Goal: Task Accomplishment & Management: Manage account settings

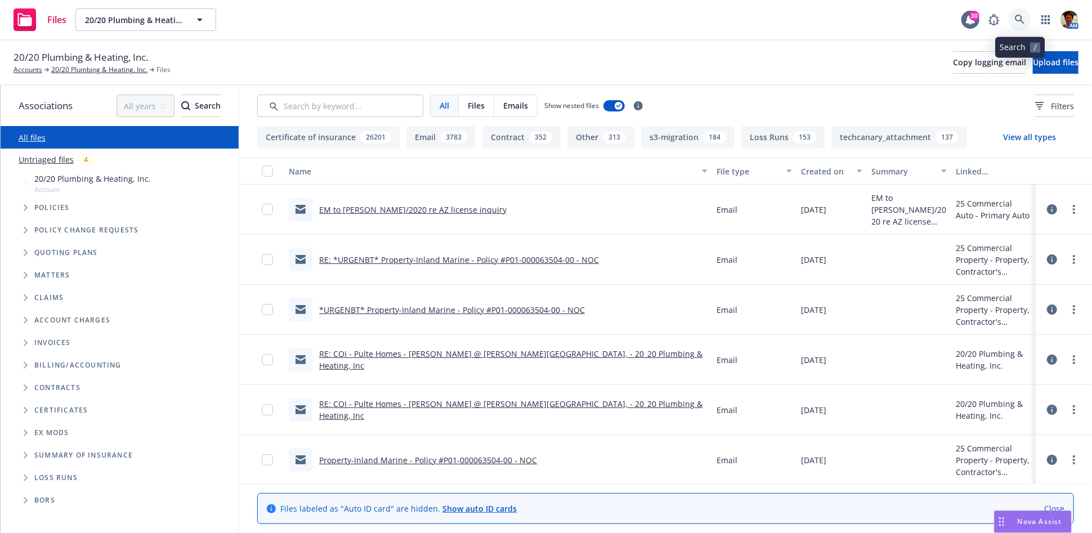
click at [1023, 21] on icon at bounding box center [1020, 20] width 10 height 10
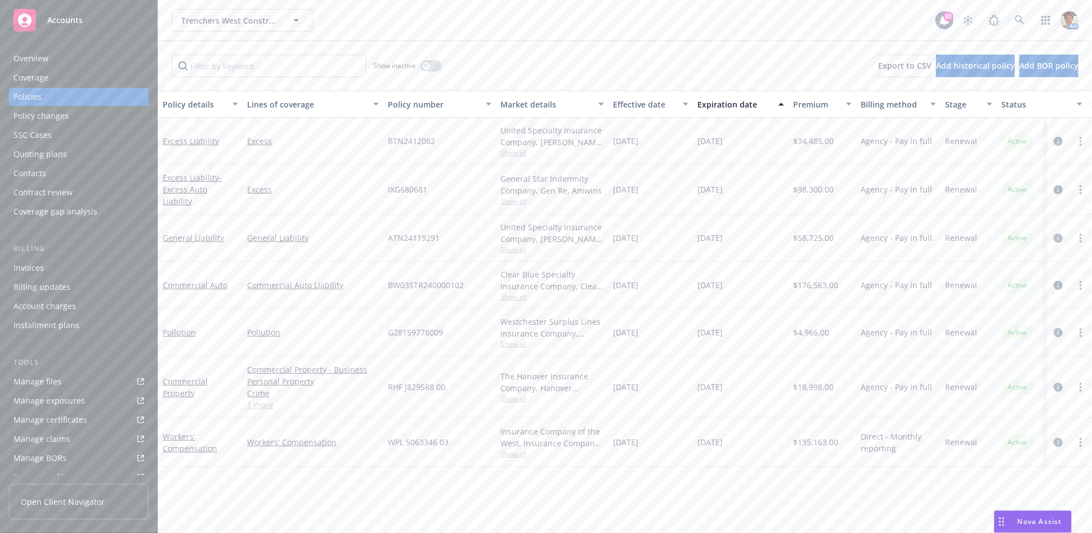
click at [65, 155] on div "Quoting plans" at bounding box center [79, 154] width 131 height 18
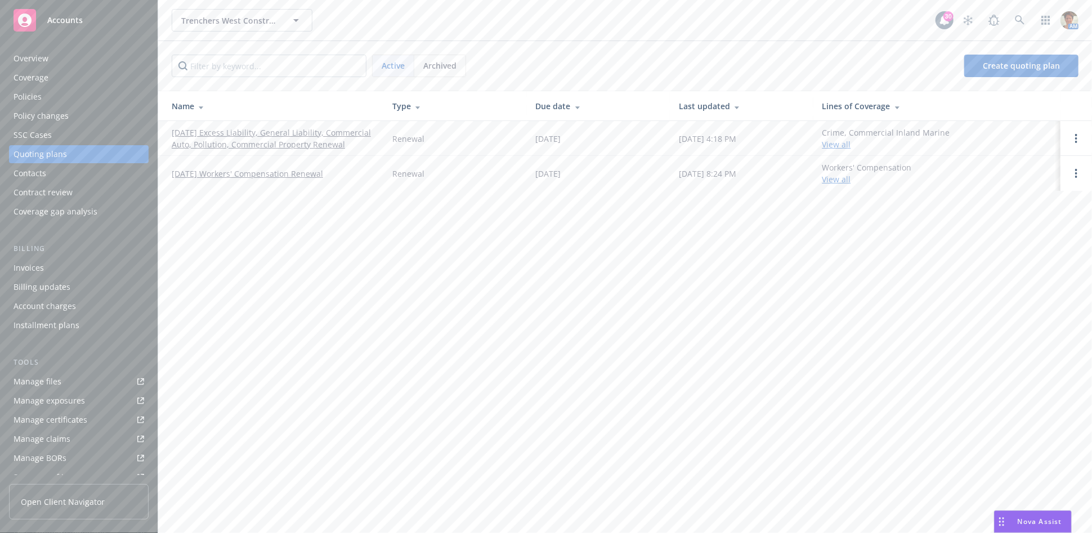
click at [320, 129] on link "[DATE] Excess Liability, General Liability, Commercial Auto, Pollution, Commerc…" at bounding box center [273, 139] width 203 height 24
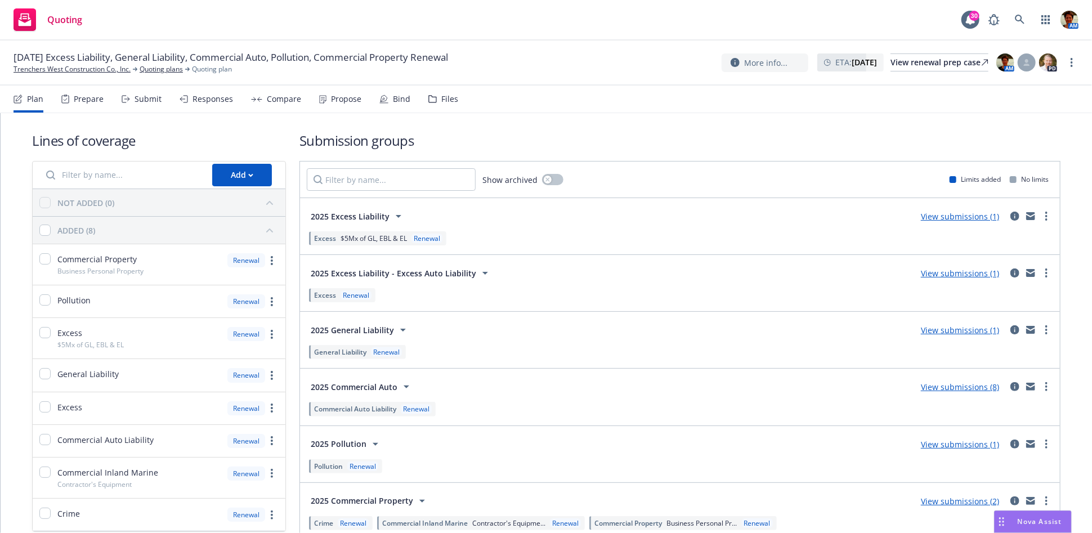
click at [145, 101] on div "Submit" at bounding box center [148, 99] width 27 height 9
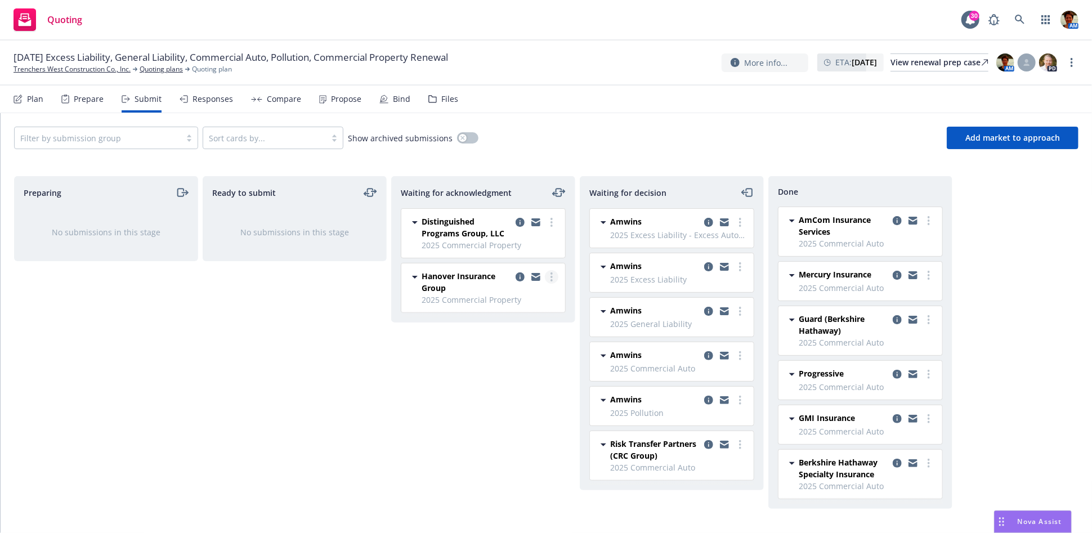
click at [548, 281] on link "more" at bounding box center [552, 277] width 14 height 14
click at [503, 435] on span "Copy logging email" at bounding box center [494, 434] width 99 height 11
click at [551, 217] on link "more" at bounding box center [552, 223] width 14 height 14
click at [514, 247] on span "Log acknowledgement" at bounding box center [500, 245] width 111 height 11
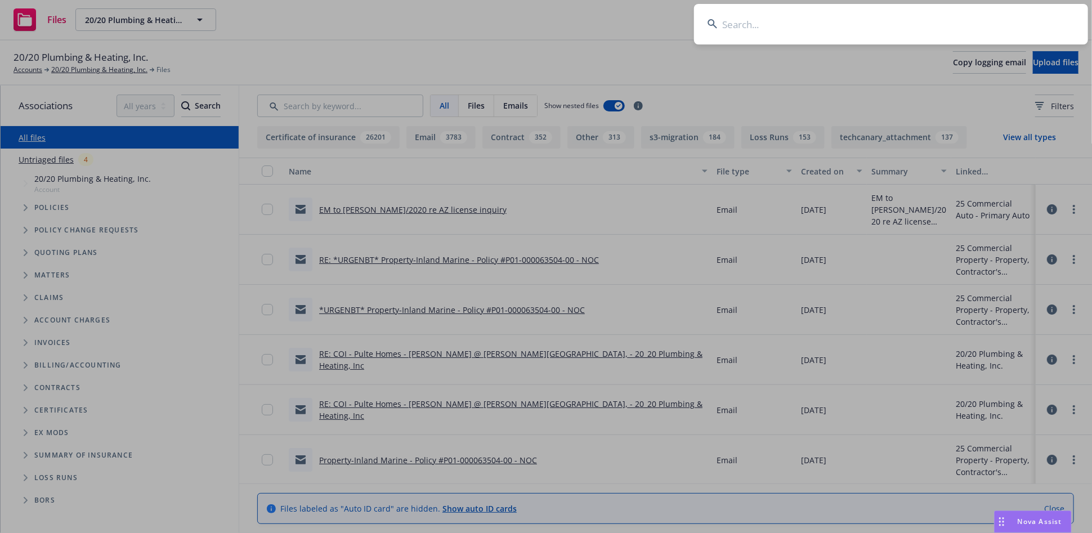
click at [784, 28] on input at bounding box center [891, 24] width 394 height 41
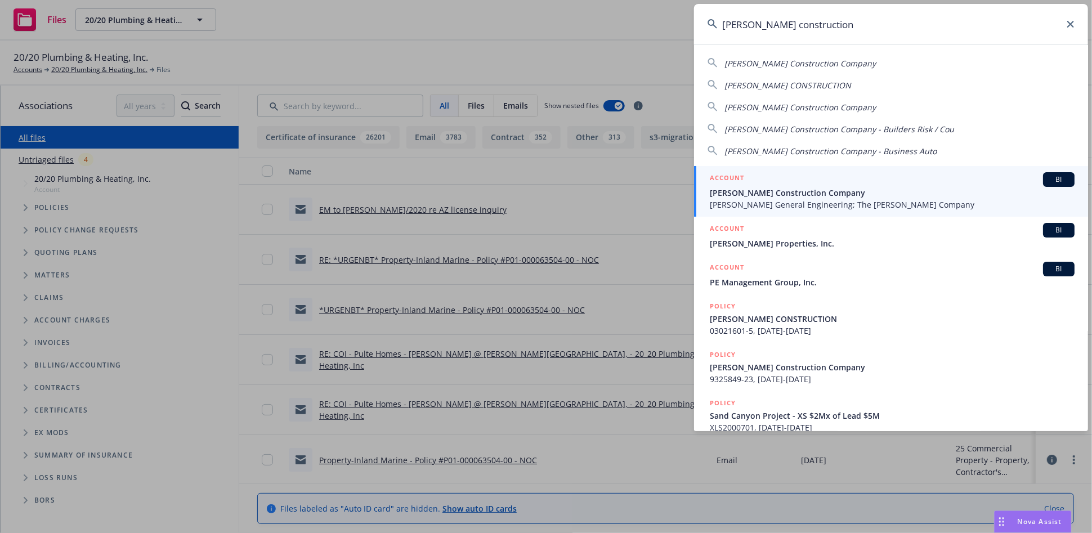
type input "philbin construction"
click at [756, 182] on div "ACCOUNT BI" at bounding box center [892, 179] width 365 height 15
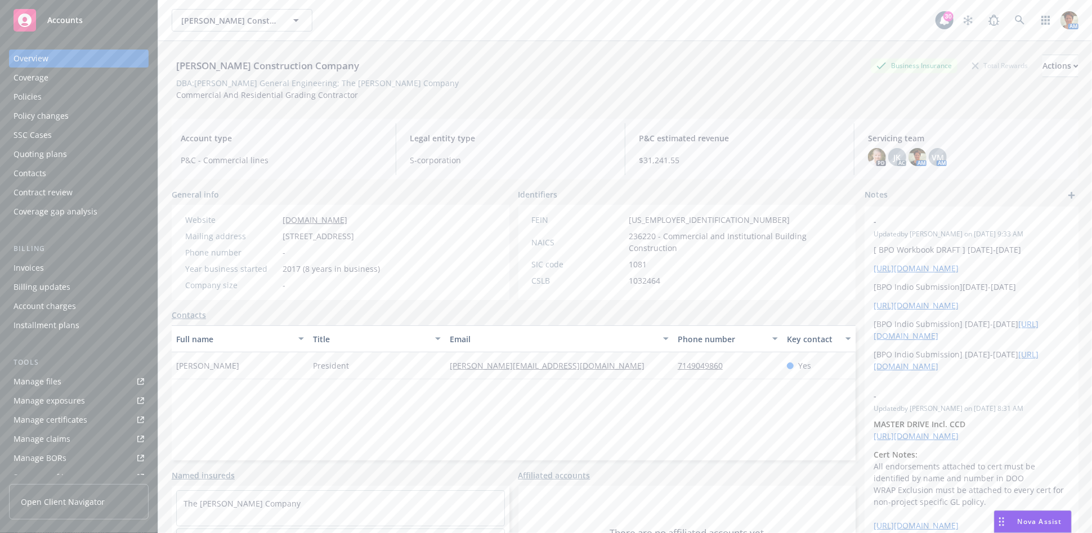
click at [55, 99] on div "Policies" at bounding box center [79, 97] width 131 height 18
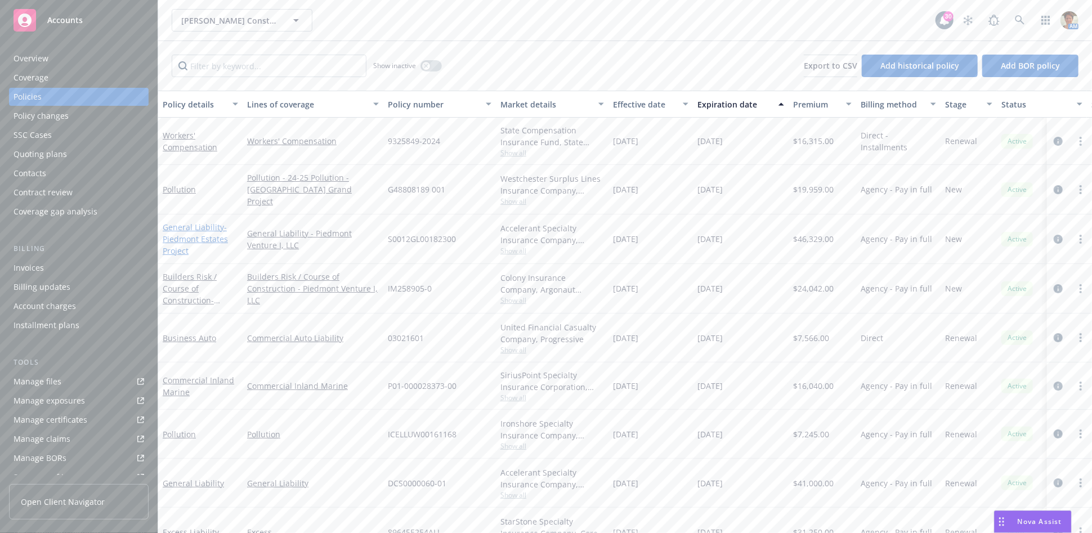
click at [170, 239] on span "- Piedmont Estates Project" at bounding box center [195, 239] width 65 height 34
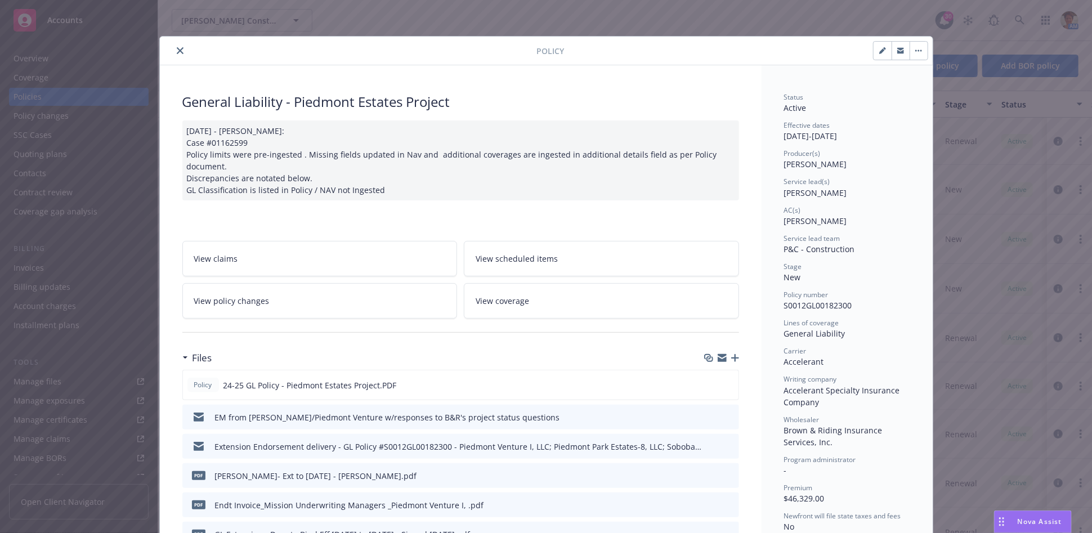
click at [881, 56] on button "button" at bounding box center [883, 51] width 18 height 18
select select "NEW"
select select "other"
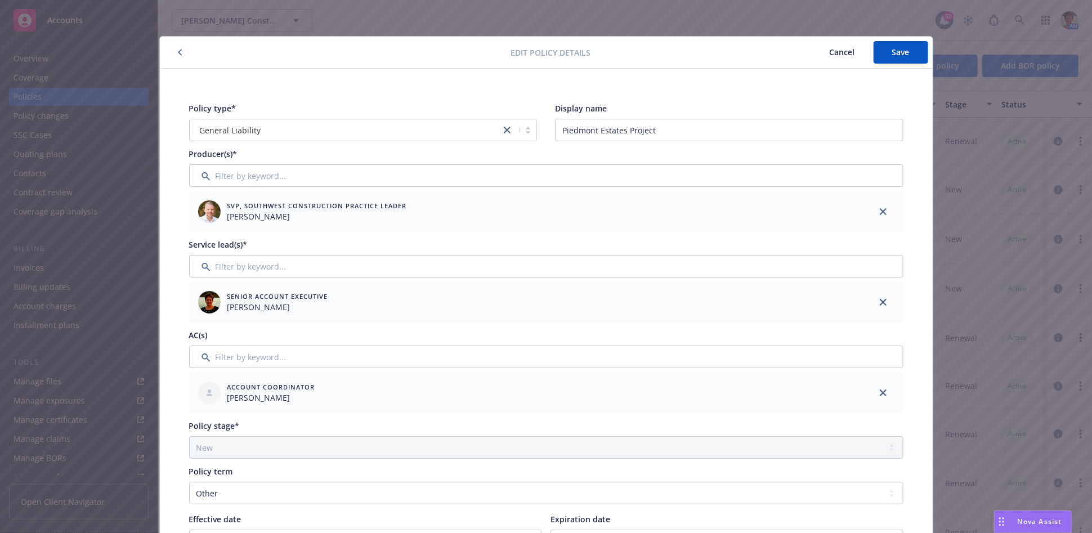
click at [836, 49] on span "Cancel" at bounding box center [842, 52] width 25 height 11
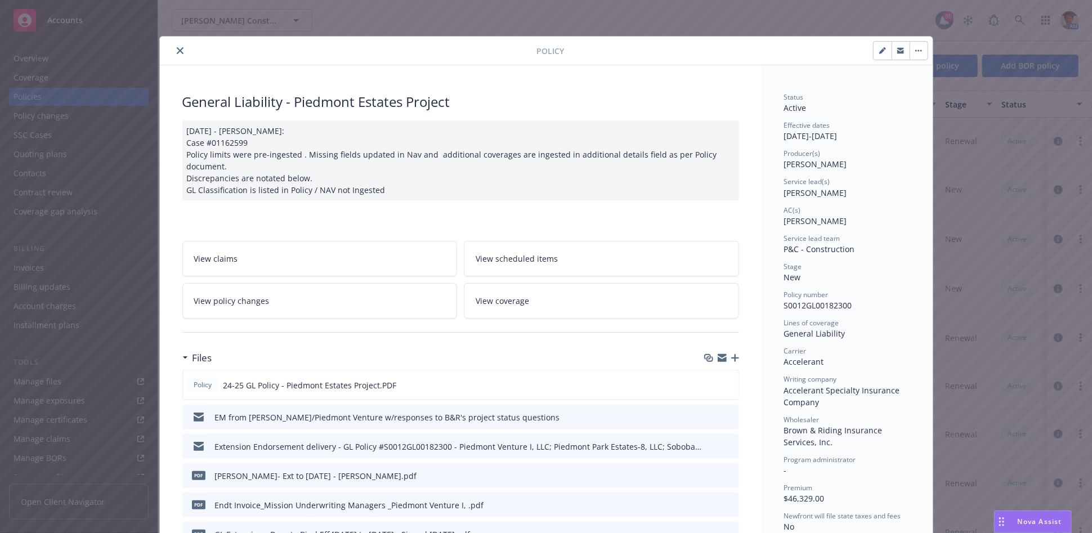
click at [175, 54] on button "close" at bounding box center [180, 51] width 14 height 14
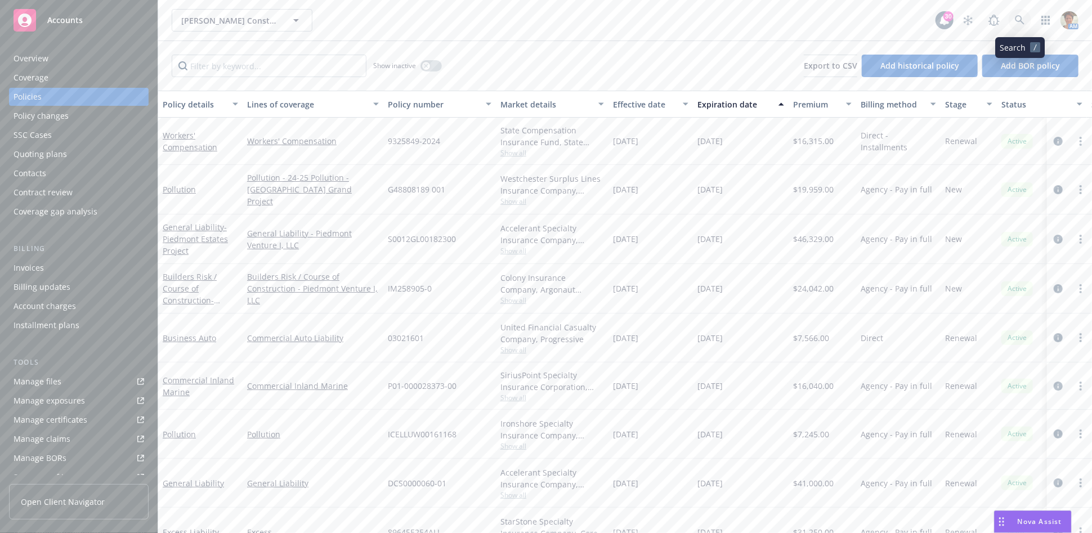
click at [1018, 19] on icon at bounding box center [1020, 20] width 10 height 10
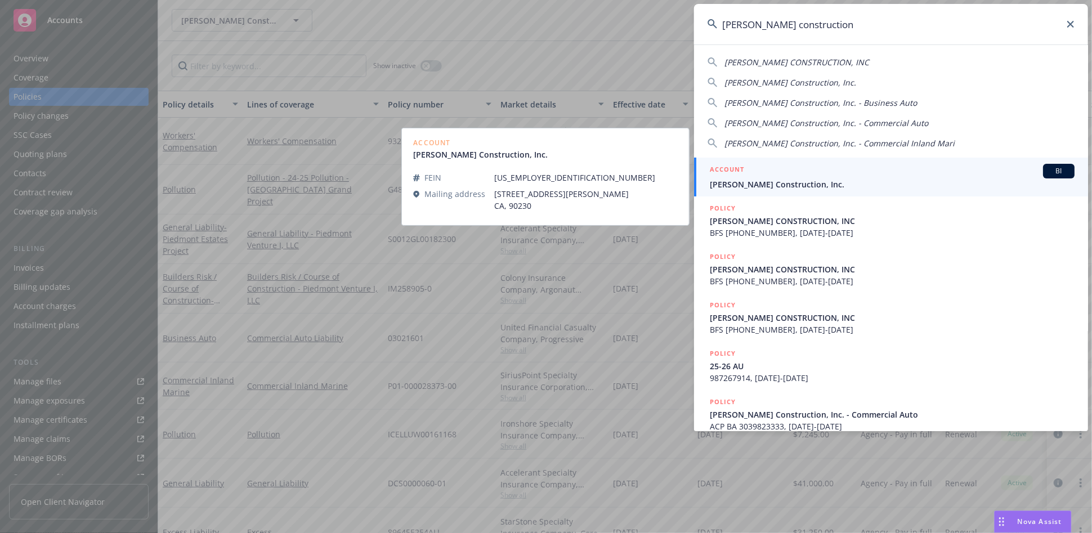
type input "[PERSON_NAME] construction"
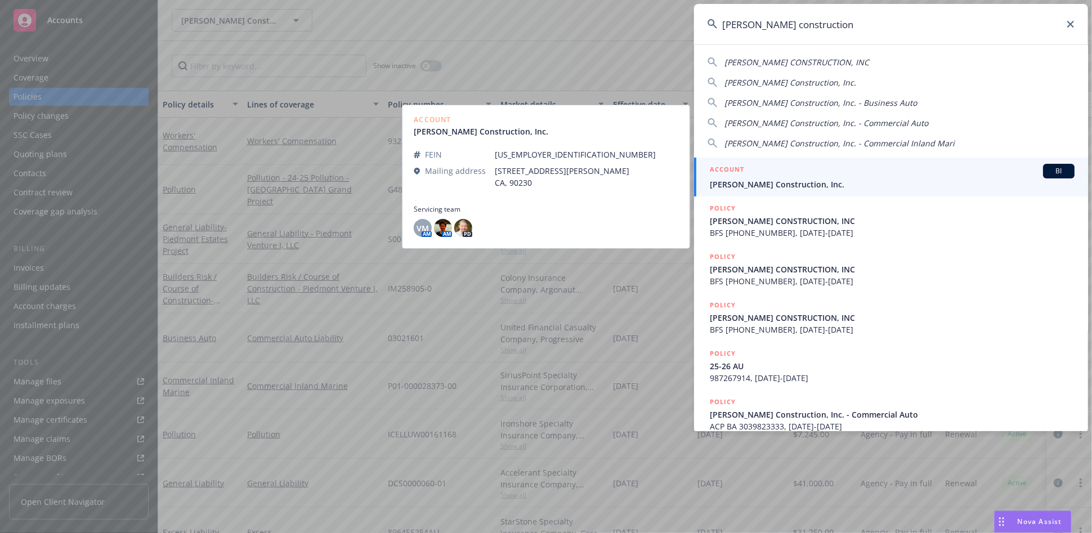
click at [818, 181] on span "[PERSON_NAME] Construction, Inc." at bounding box center [892, 184] width 365 height 12
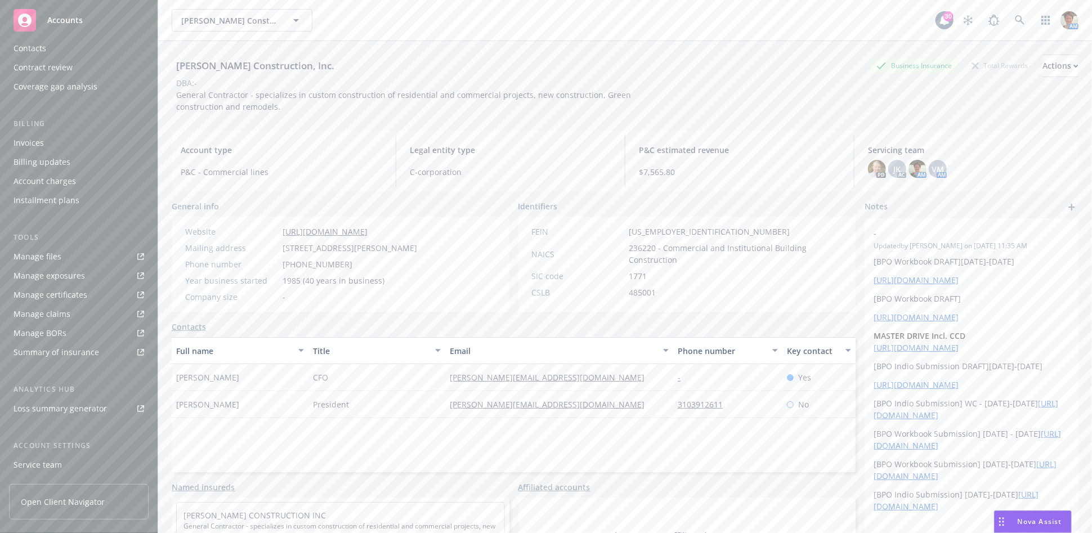
scroll to position [199, 0]
click at [59, 392] on div "Service team" at bounding box center [38, 391] width 48 height 18
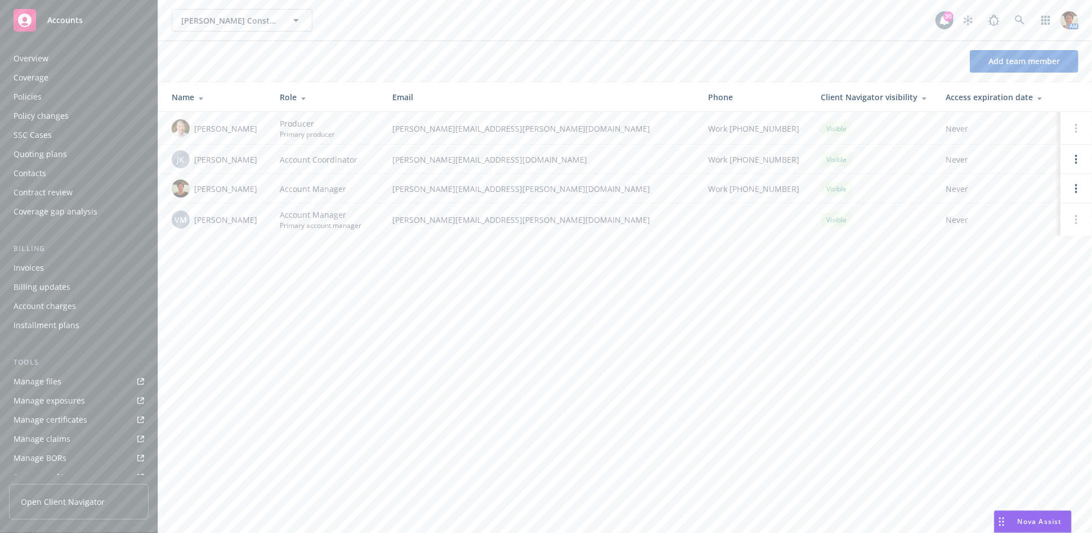
click at [61, 95] on div "Policies" at bounding box center [79, 97] width 131 height 18
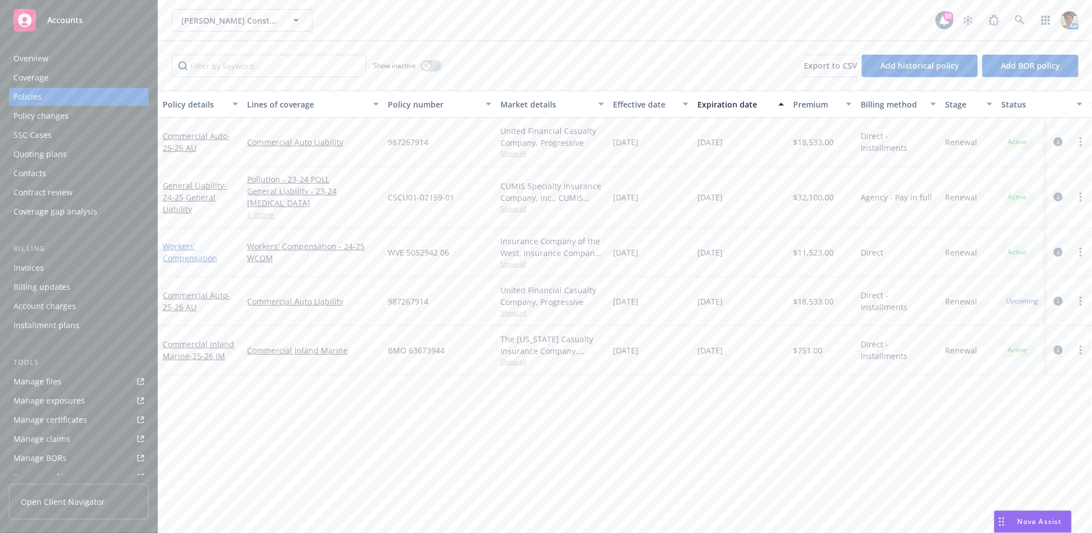
click at [199, 245] on link "Workers' Compensation" at bounding box center [190, 252] width 55 height 23
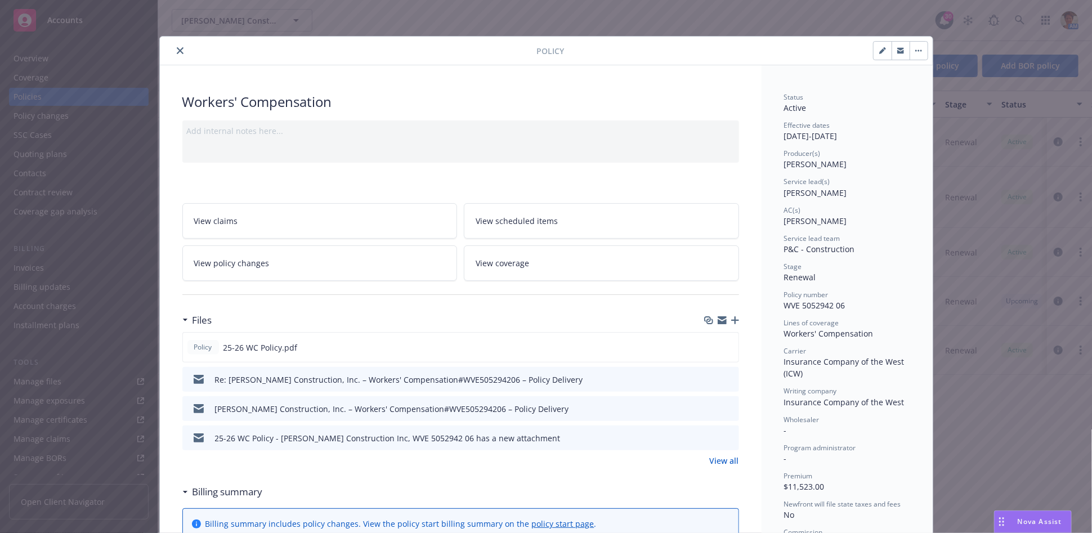
drag, startPoint x: 875, startPoint y: 52, endPoint x: 764, endPoint y: 93, distance: 117.5
click at [879, 53] on icon "button" at bounding box center [882, 51] width 6 height 6
select select "RENEWAL"
select select "12"
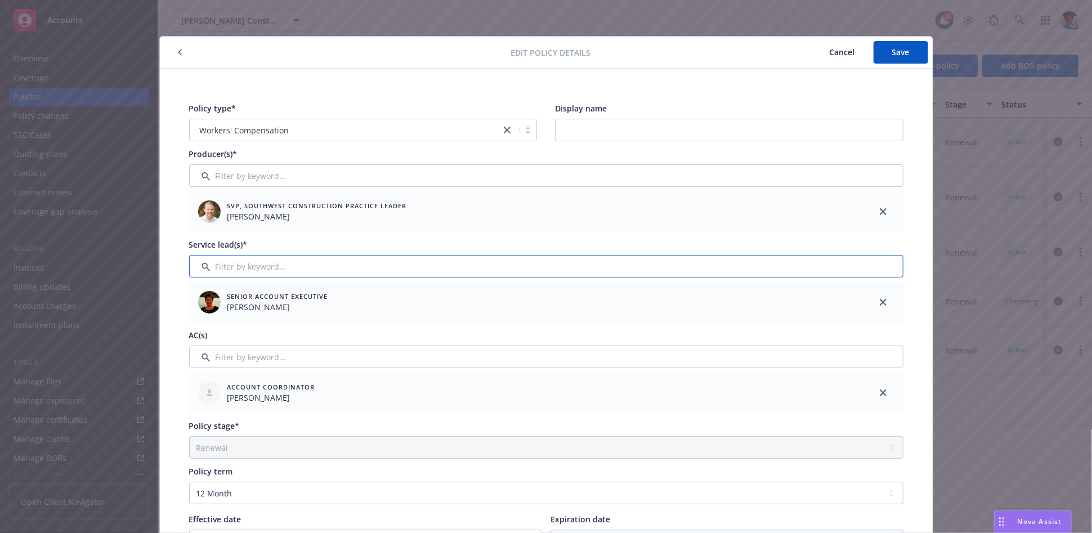
click at [435, 270] on input "Filter by keyword..." at bounding box center [546, 266] width 714 height 23
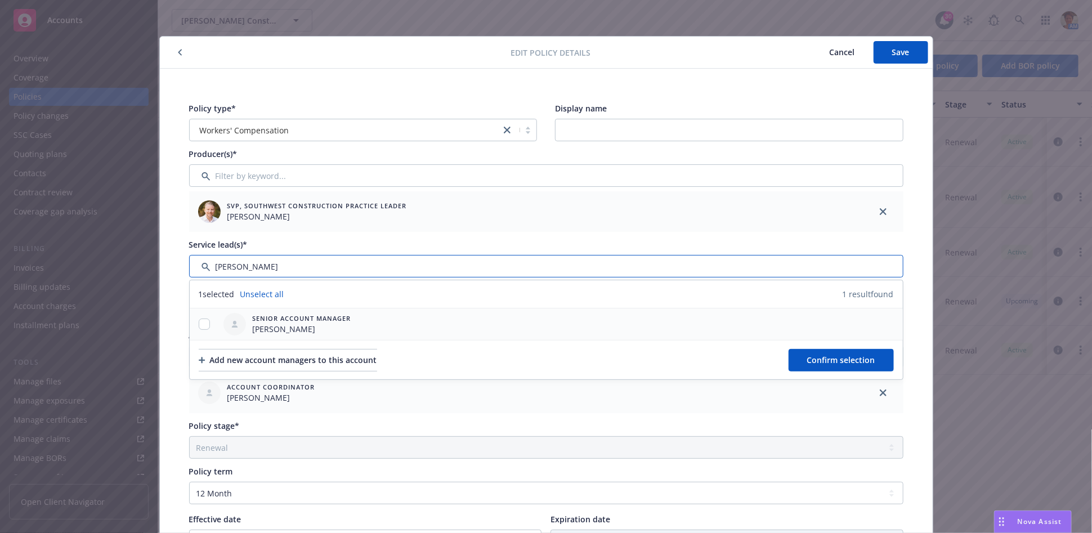
type input "[PERSON_NAME]"
click at [201, 324] on input "checkbox" at bounding box center [204, 324] width 11 height 11
checkbox input "true"
click at [827, 360] on span "Confirm selection" at bounding box center [841, 360] width 68 height 11
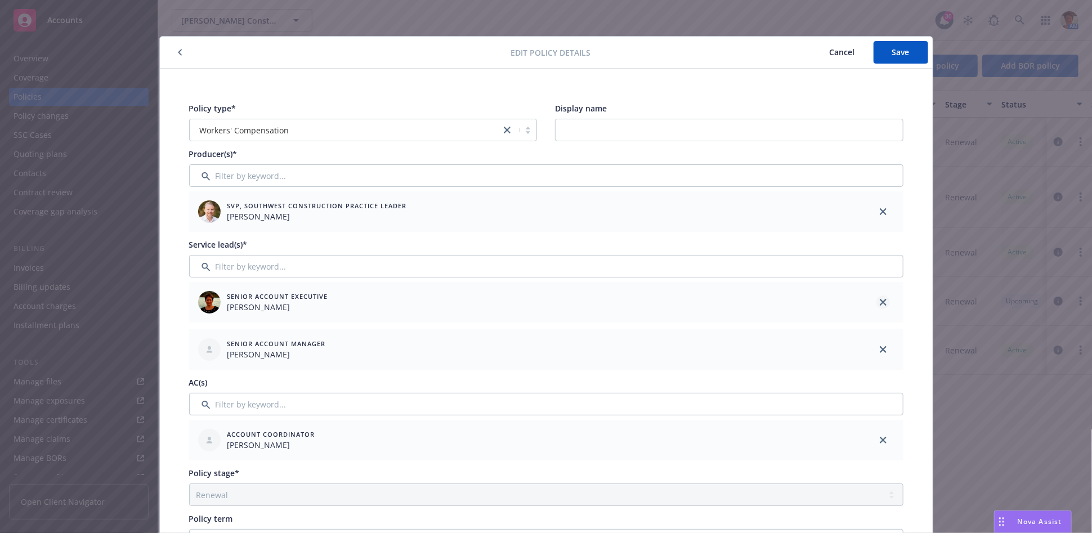
click at [880, 301] on icon "close" at bounding box center [883, 302] width 7 height 7
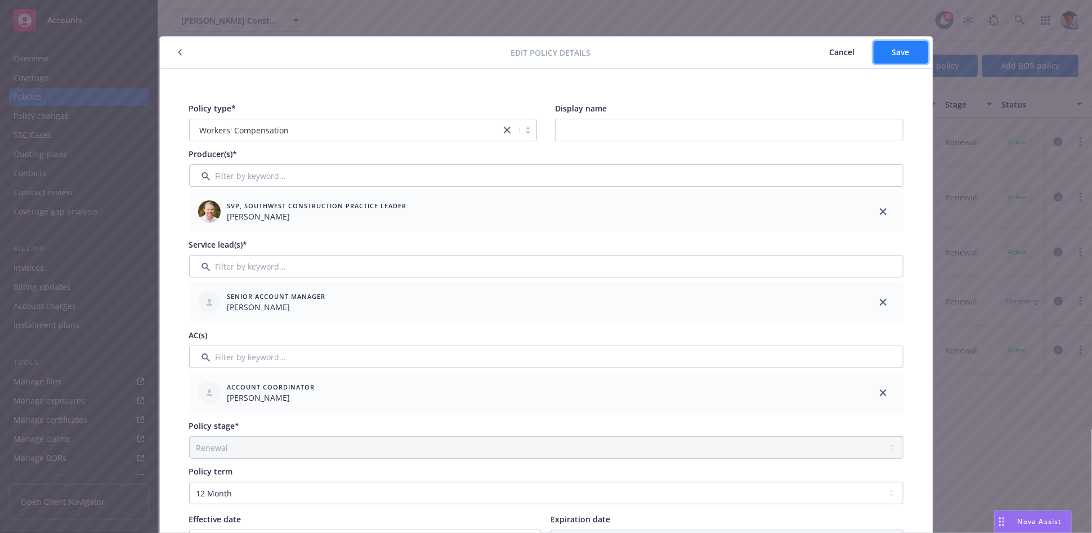
click at [885, 50] on button "Save" at bounding box center [901, 52] width 55 height 23
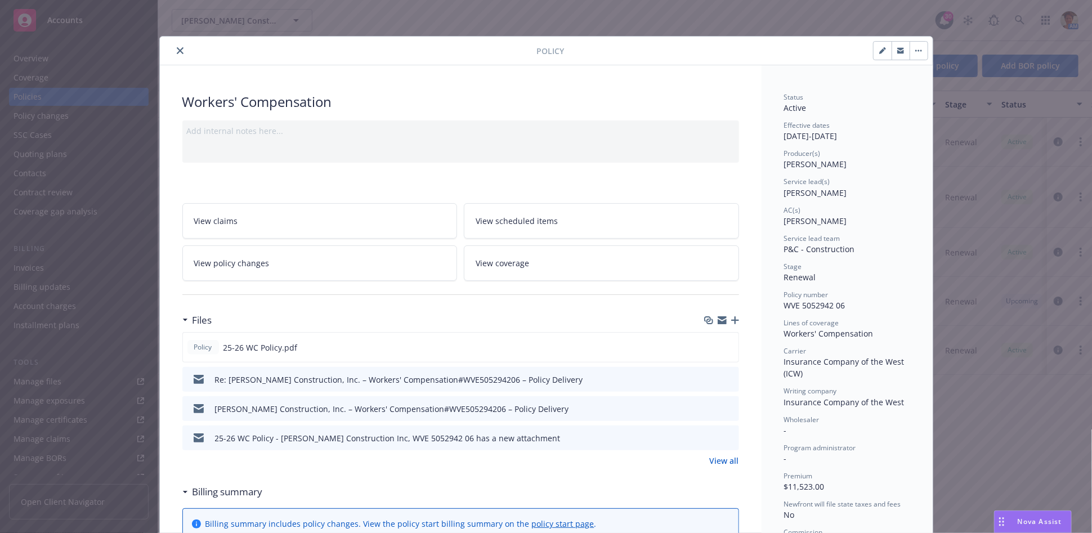
click at [175, 55] on button "close" at bounding box center [180, 51] width 14 height 14
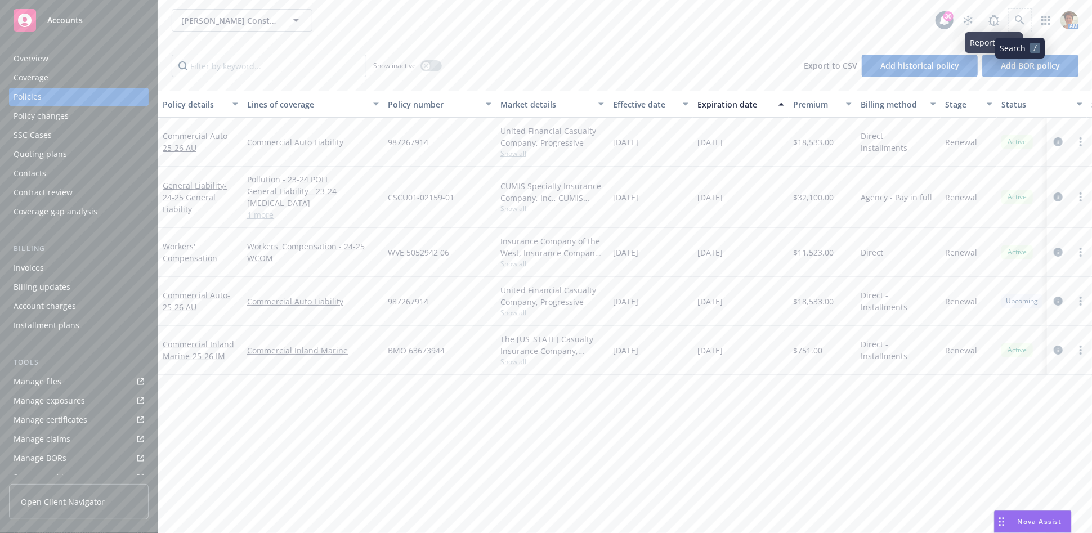
click at [1009, 24] on span at bounding box center [1020, 20] width 23 height 23
click at [1019, 21] on icon at bounding box center [1020, 20] width 10 height 10
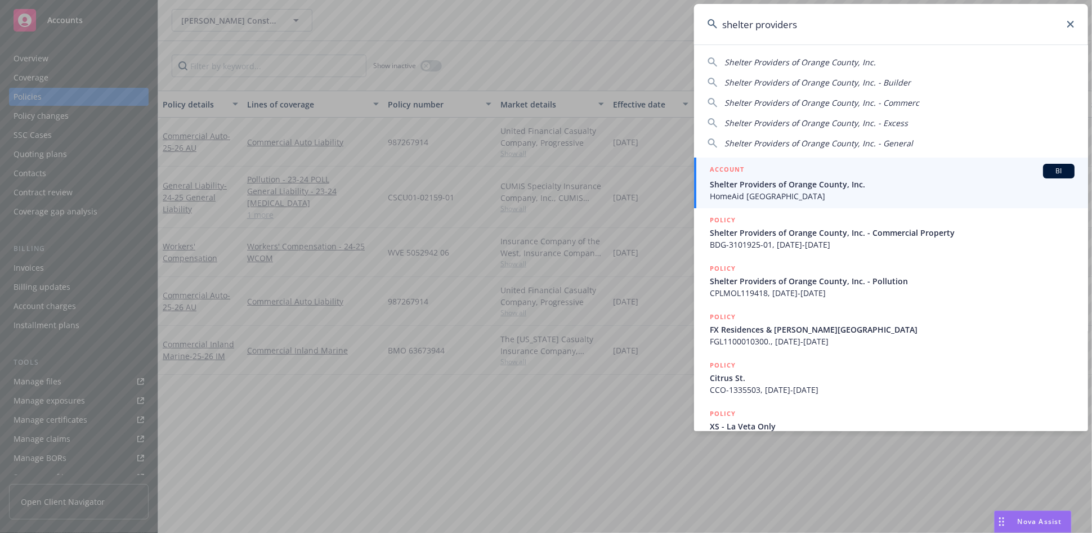
type input "shelter providers"
click at [777, 182] on span "Shelter Providers of Orange County, Inc." at bounding box center [892, 184] width 365 height 12
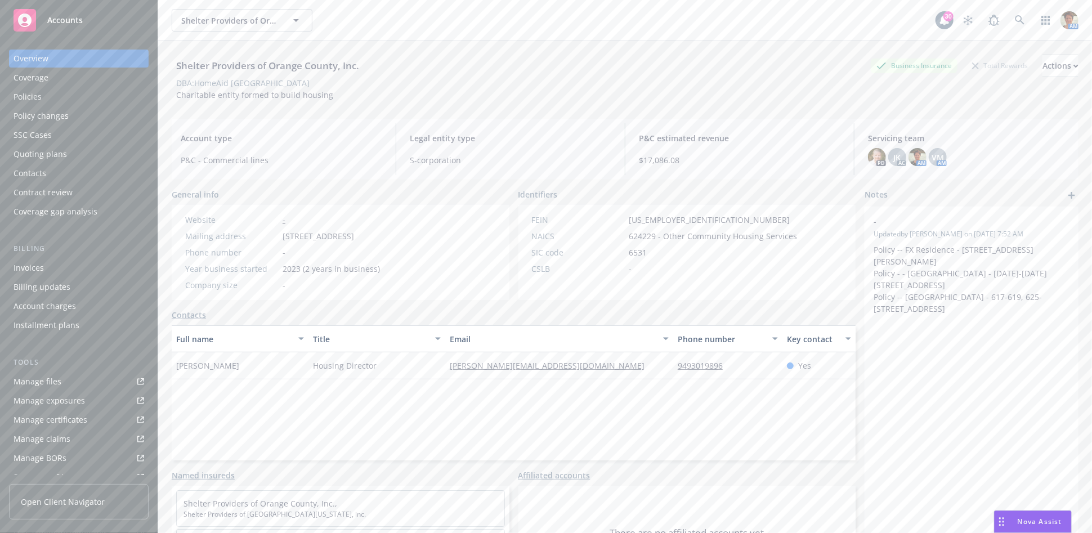
click at [36, 104] on div "Policies" at bounding box center [28, 97] width 28 height 18
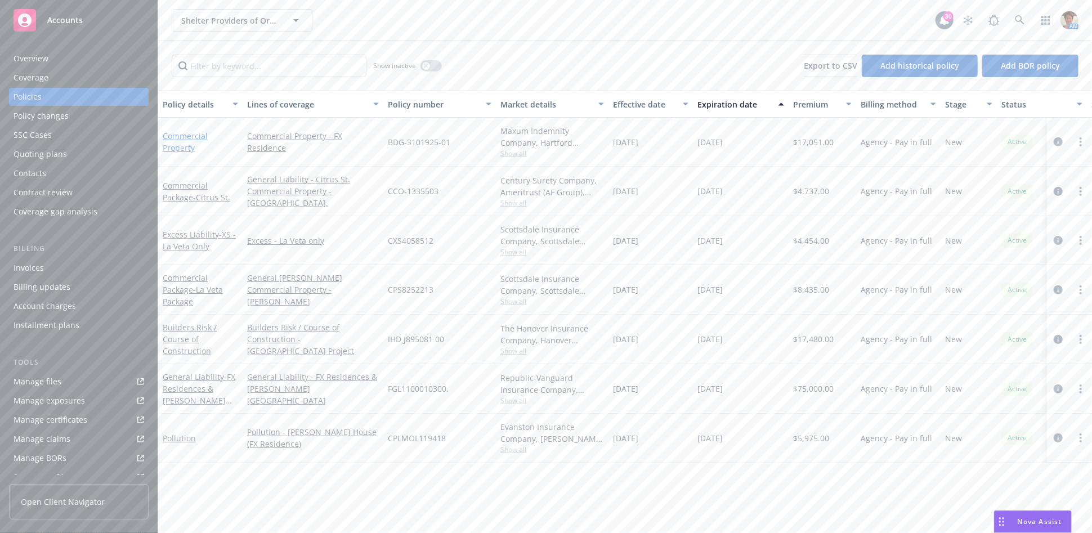
click at [182, 144] on link "Commercial Property" at bounding box center [185, 142] width 45 height 23
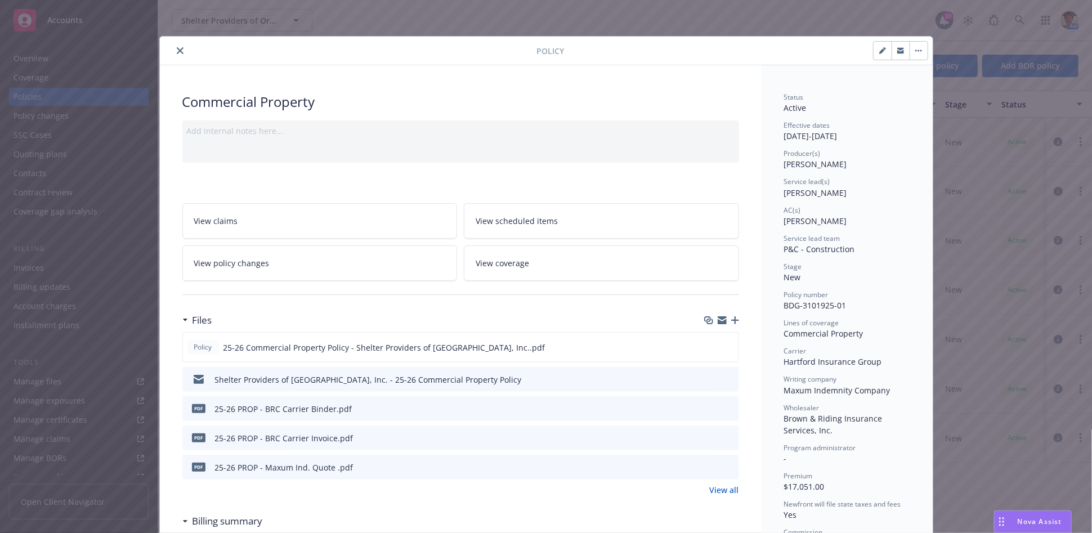
drag, startPoint x: 877, startPoint y: 52, endPoint x: 852, endPoint y: 64, distance: 27.2
click at [879, 53] on icon "button" at bounding box center [882, 50] width 7 height 7
select select "NEW"
select select "12"
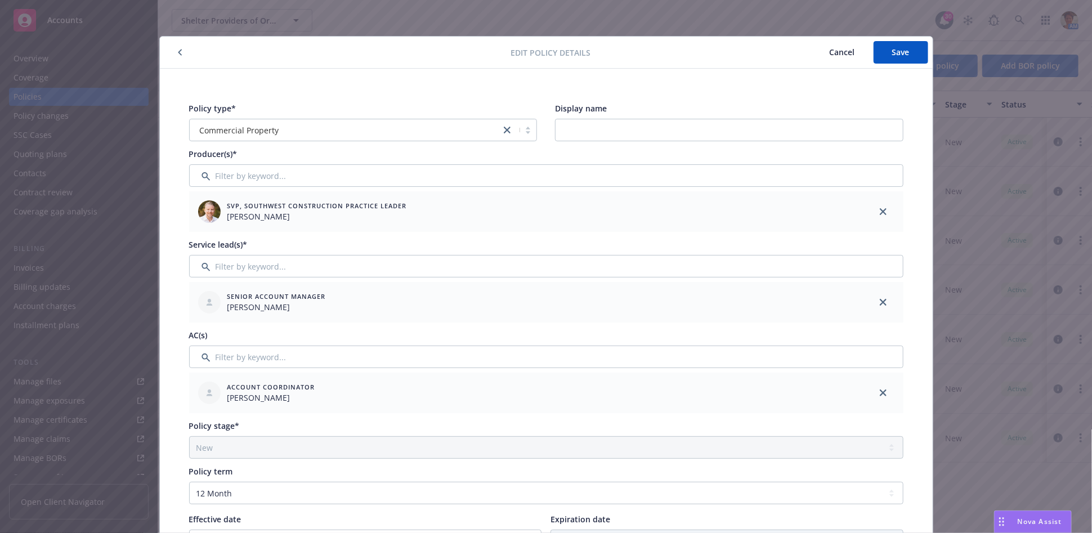
click at [838, 53] on span "Cancel" at bounding box center [842, 52] width 25 height 11
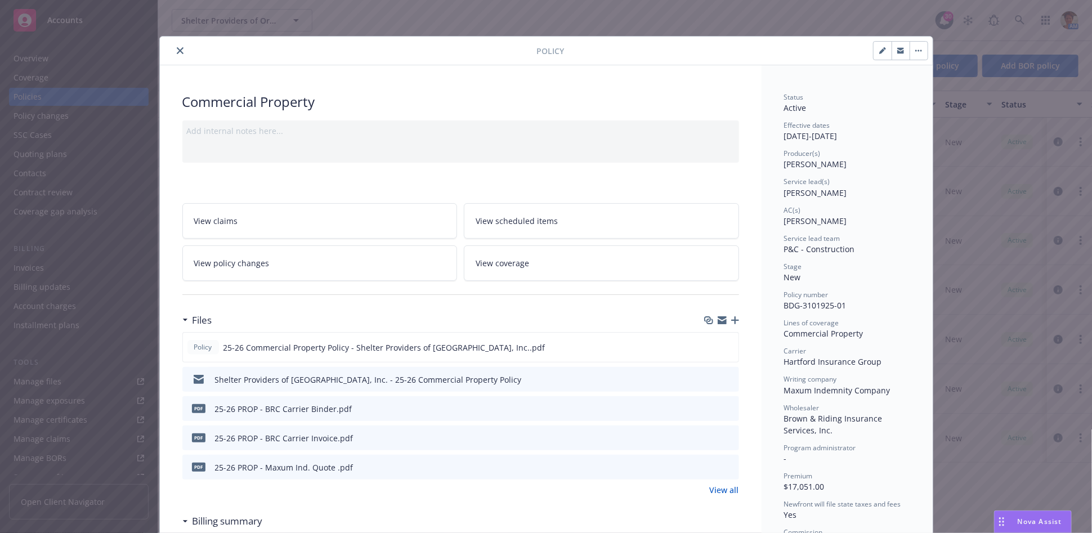
drag, startPoint x: 174, startPoint y: 53, endPoint x: 307, endPoint y: 70, distance: 133.8
click at [174, 54] on button "close" at bounding box center [180, 51] width 14 height 14
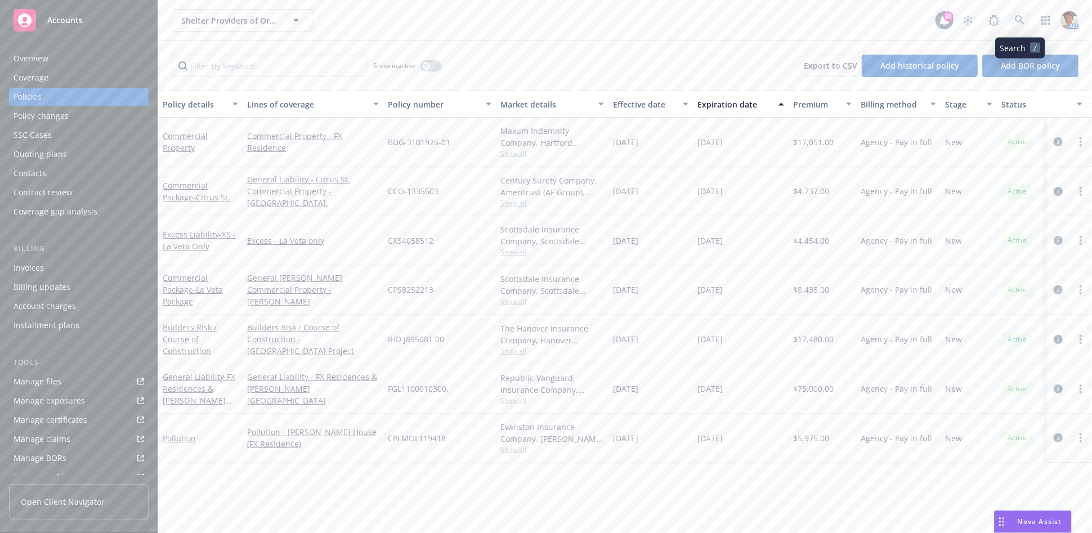
click at [1019, 19] on icon at bounding box center [1020, 20] width 10 height 10
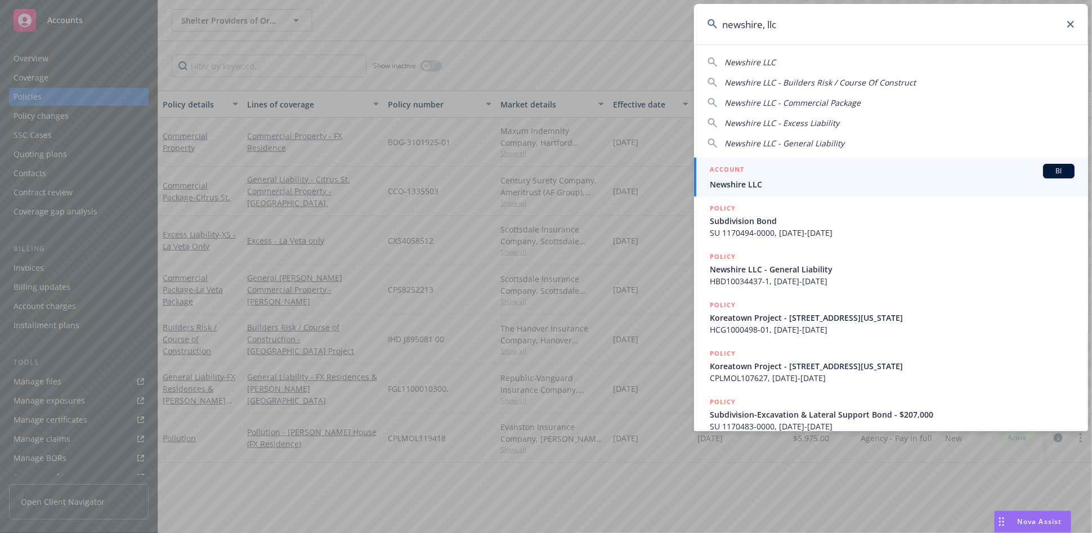
type input "newshire, llc"
click at [779, 184] on span "Newshire LLC" at bounding box center [892, 184] width 365 height 12
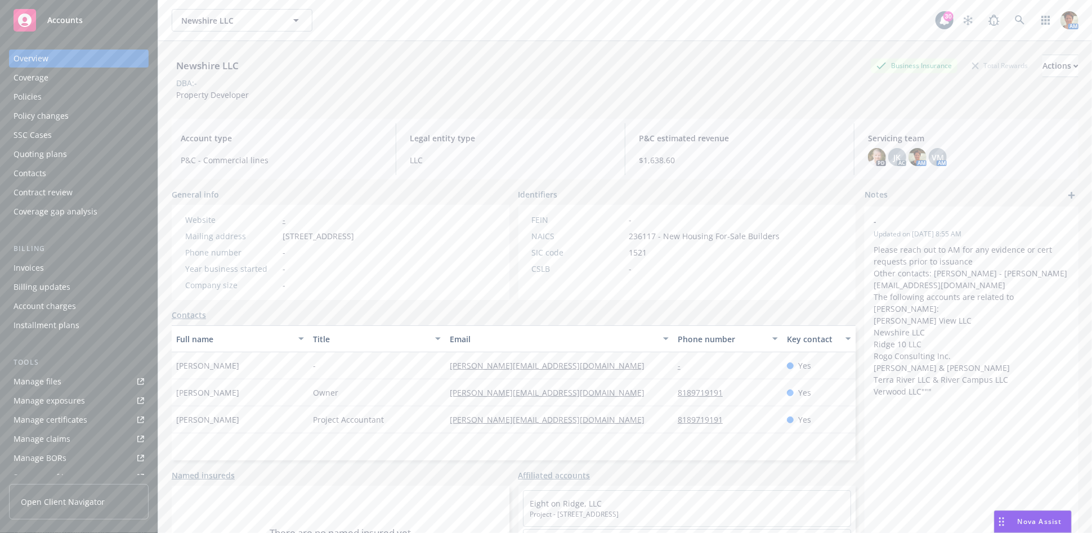
scroll to position [199, 0]
click at [94, 392] on div "Service team" at bounding box center [79, 391] width 131 height 18
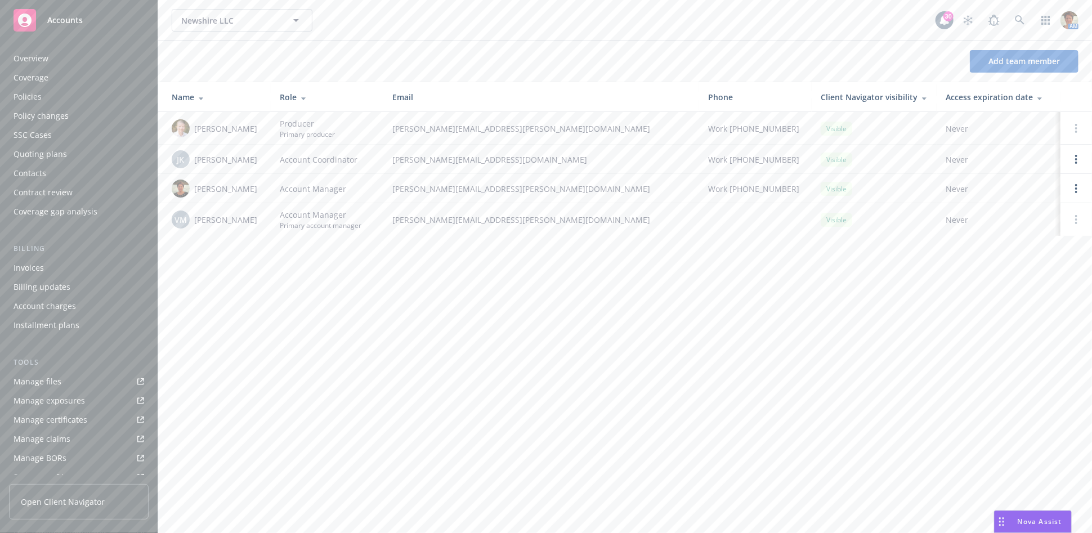
click at [60, 97] on div "Policies" at bounding box center [79, 97] width 131 height 18
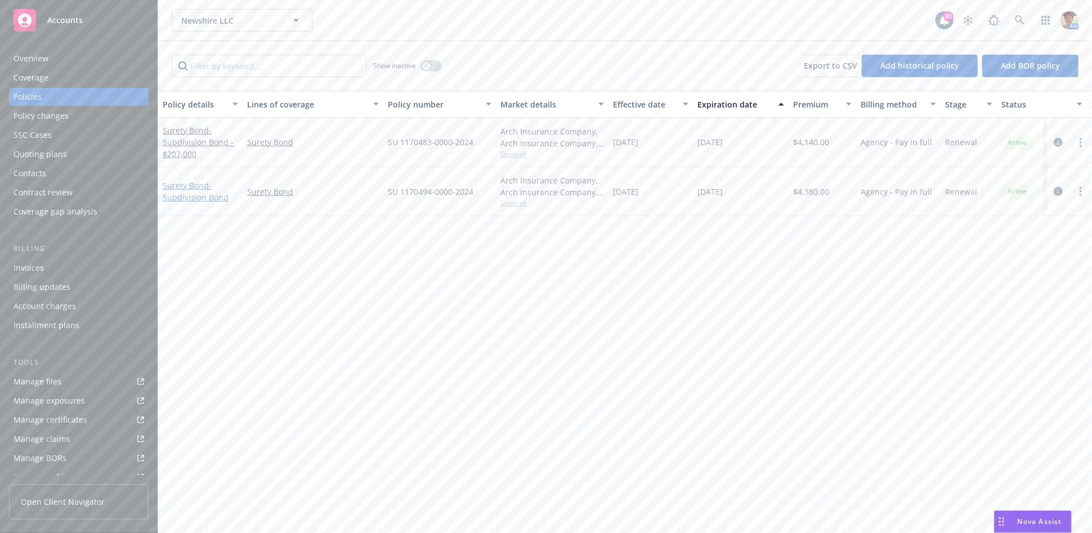
click at [188, 186] on link "Surety Bond - Subdivision Bond" at bounding box center [196, 191] width 66 height 23
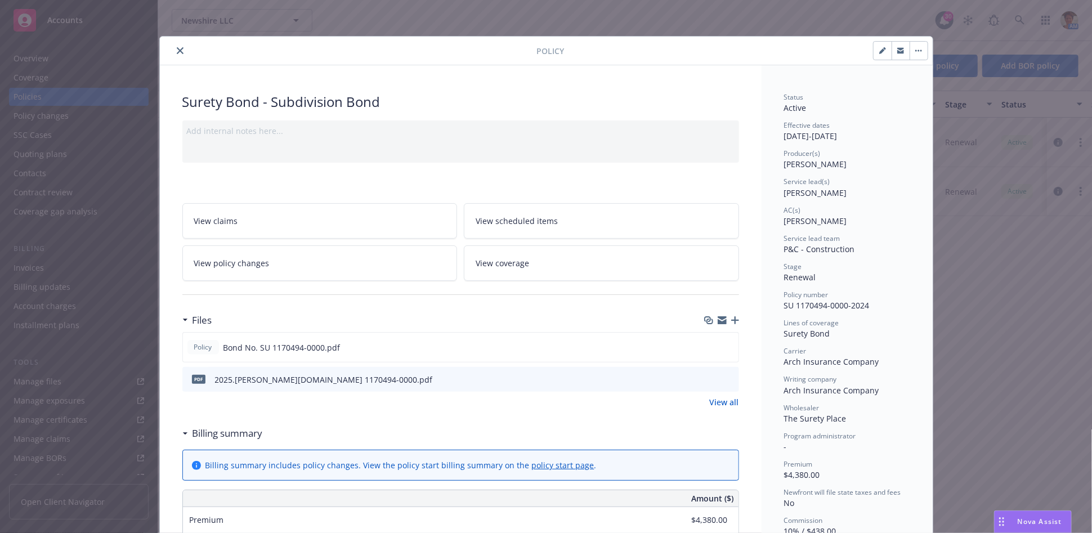
click at [879, 50] on icon "button" at bounding box center [882, 51] width 6 height 6
select select "RENEWAL"
select select "12"
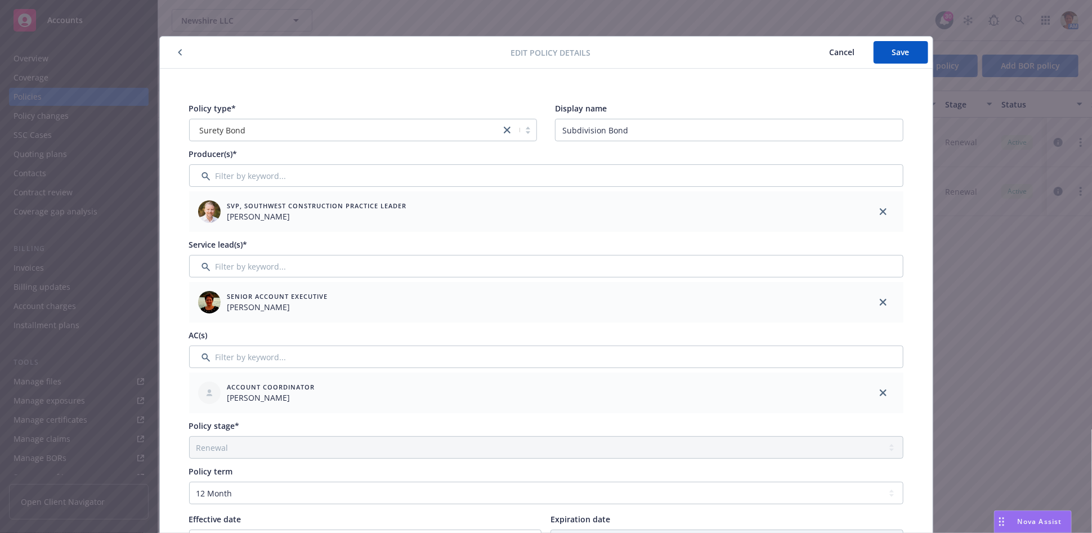
click at [830, 47] on span "Cancel" at bounding box center [842, 52] width 25 height 11
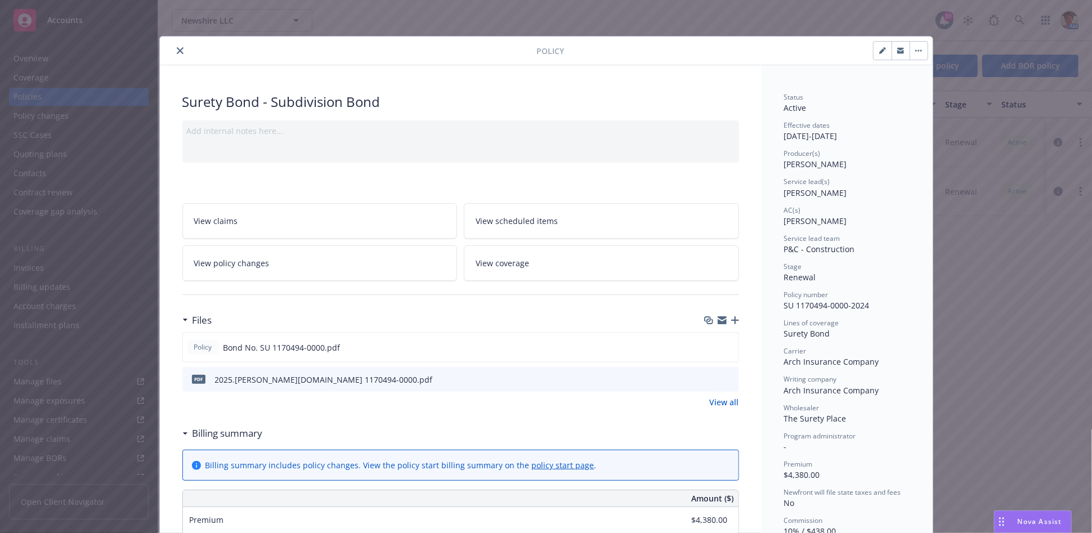
click at [879, 53] on icon "button" at bounding box center [882, 50] width 7 height 7
select select "RENEWAL"
select select "12"
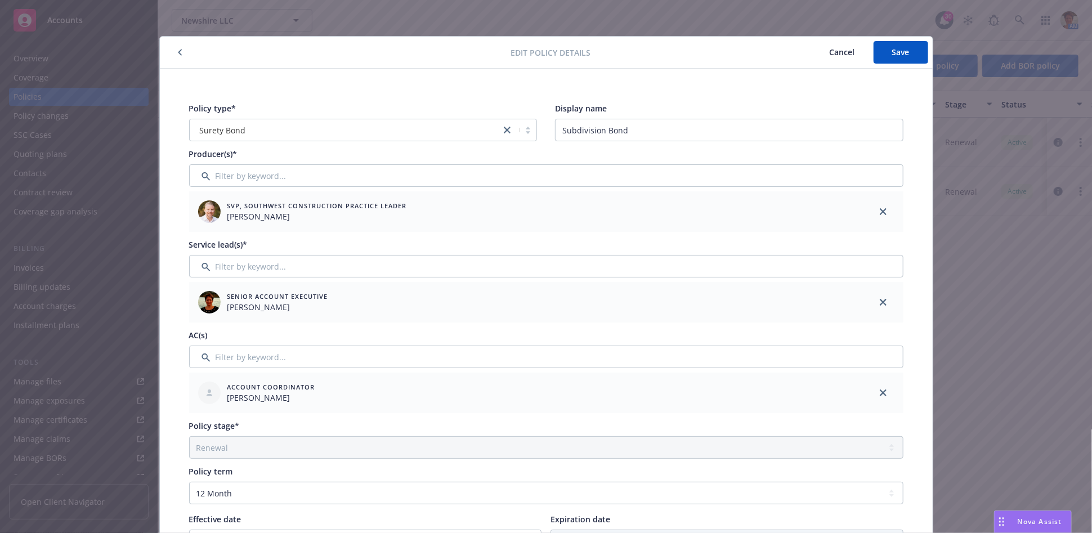
click at [178, 56] on button "button" at bounding box center [180, 53] width 14 height 14
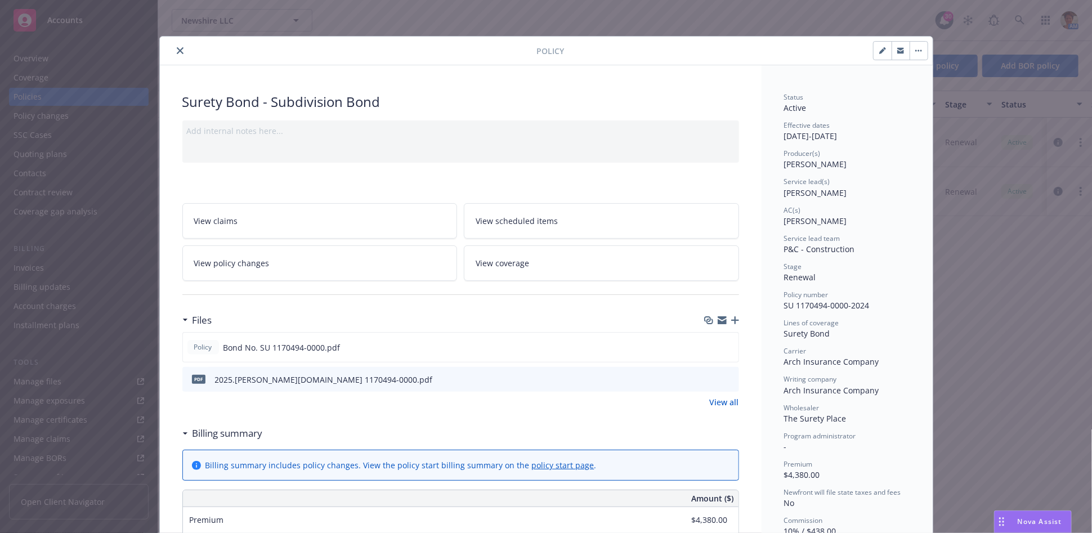
click at [177, 53] on icon "close" at bounding box center [180, 50] width 7 height 7
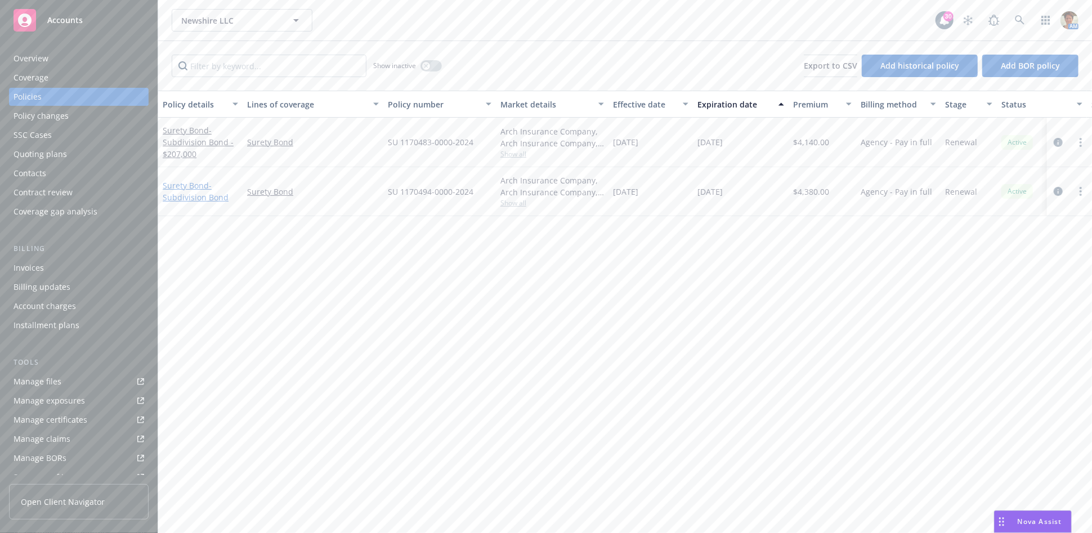
click at [181, 187] on link "Surety Bond - Subdivision Bond" at bounding box center [196, 191] width 66 height 23
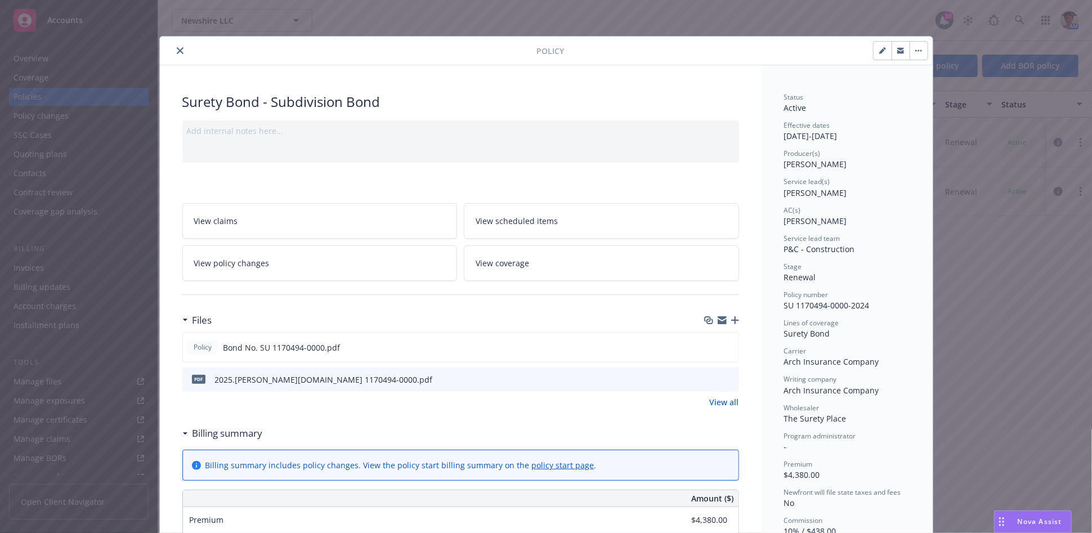
scroll to position [33, 0]
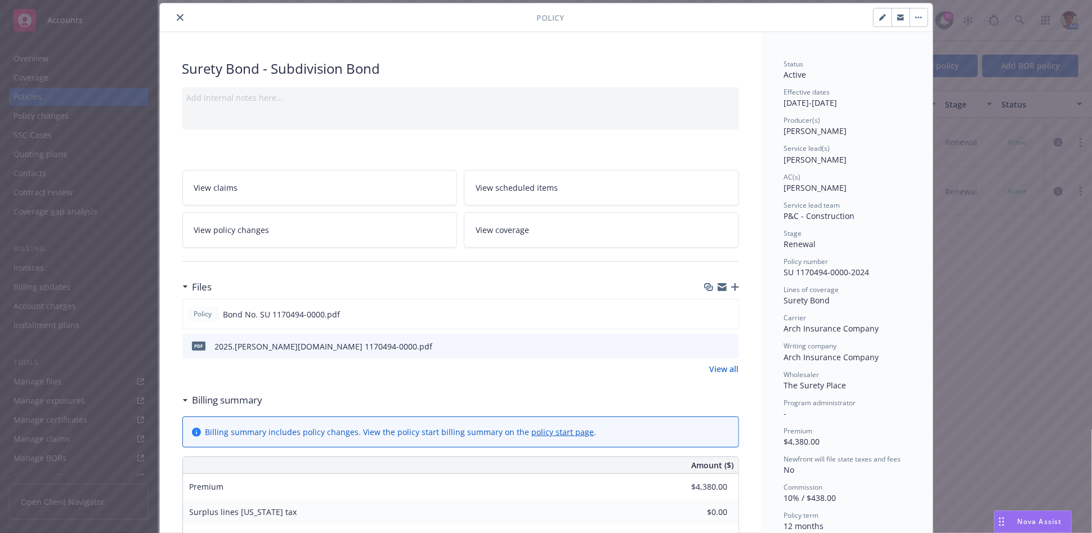
drag, startPoint x: 879, startPoint y: 20, endPoint x: 814, endPoint y: 41, distance: 67.8
click at [879, 20] on icon "button" at bounding box center [882, 17] width 7 height 7
select select "RENEWAL"
select select "12"
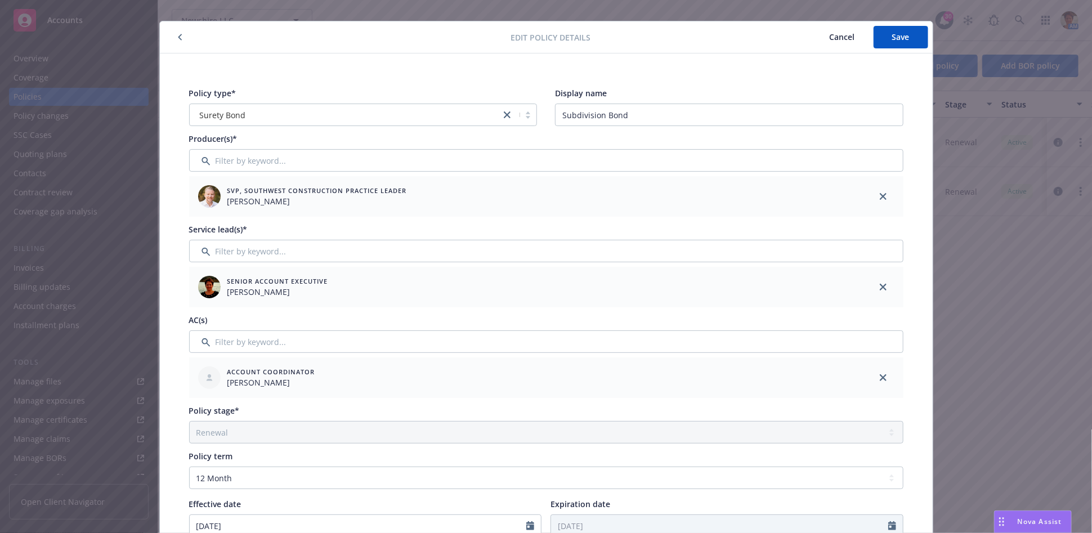
scroll to position [0, 0]
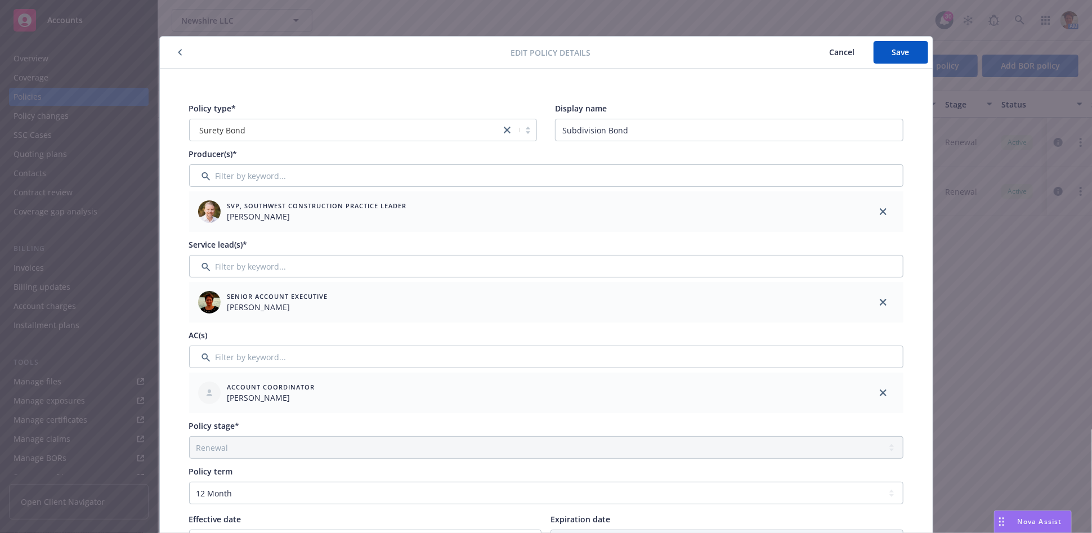
click at [831, 51] on span "Cancel" at bounding box center [842, 52] width 25 height 11
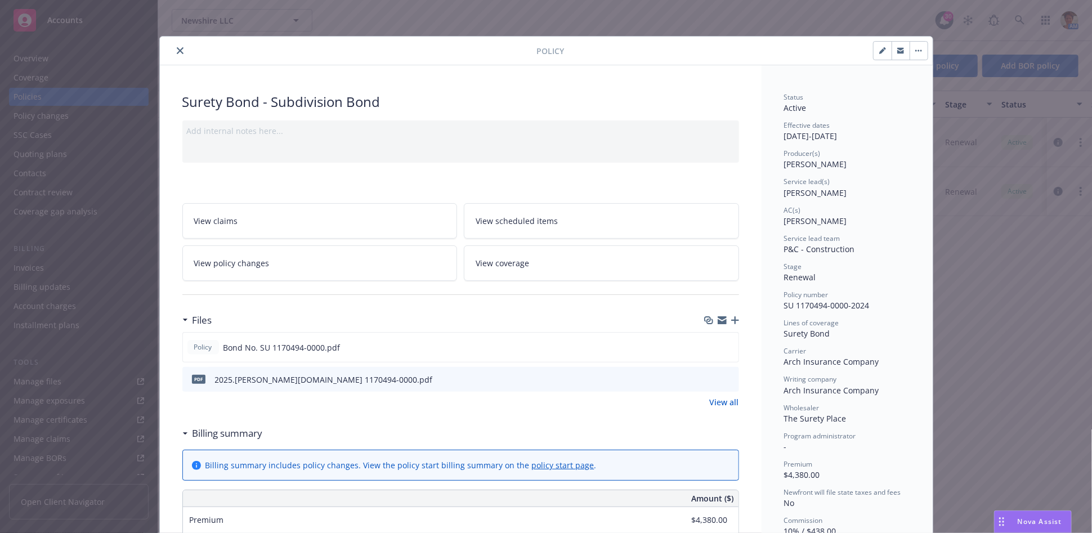
click at [177, 51] on icon "close" at bounding box center [180, 50] width 7 height 7
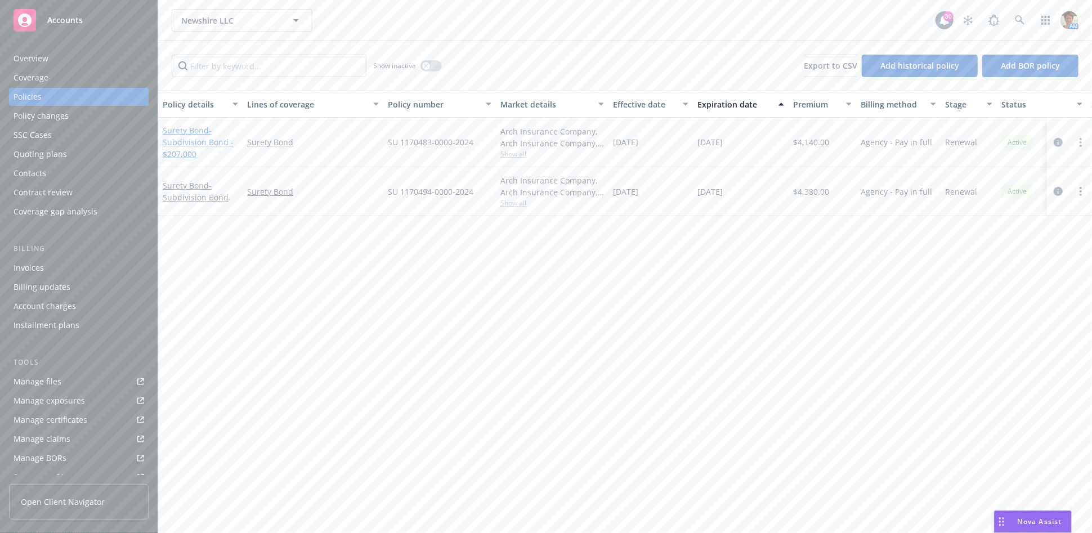
click at [174, 143] on span "- Subdivision Bond - $207,000" at bounding box center [198, 142] width 71 height 34
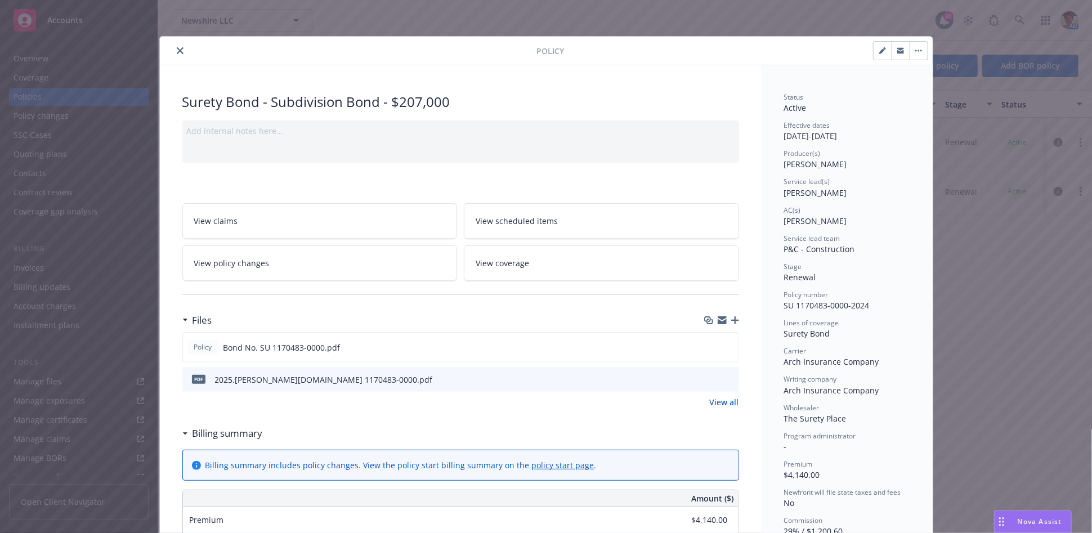
click at [883, 49] on icon "button" at bounding box center [884, 48] width 3 height 3
select select "RENEWAL"
select select "12"
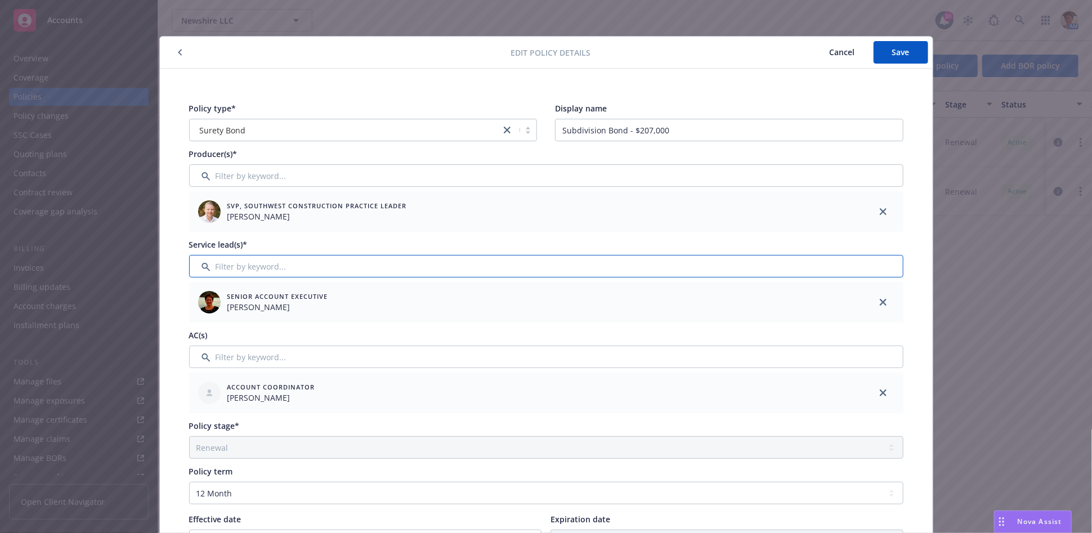
click at [332, 270] on input "Filter by keyword..." at bounding box center [546, 266] width 714 height 23
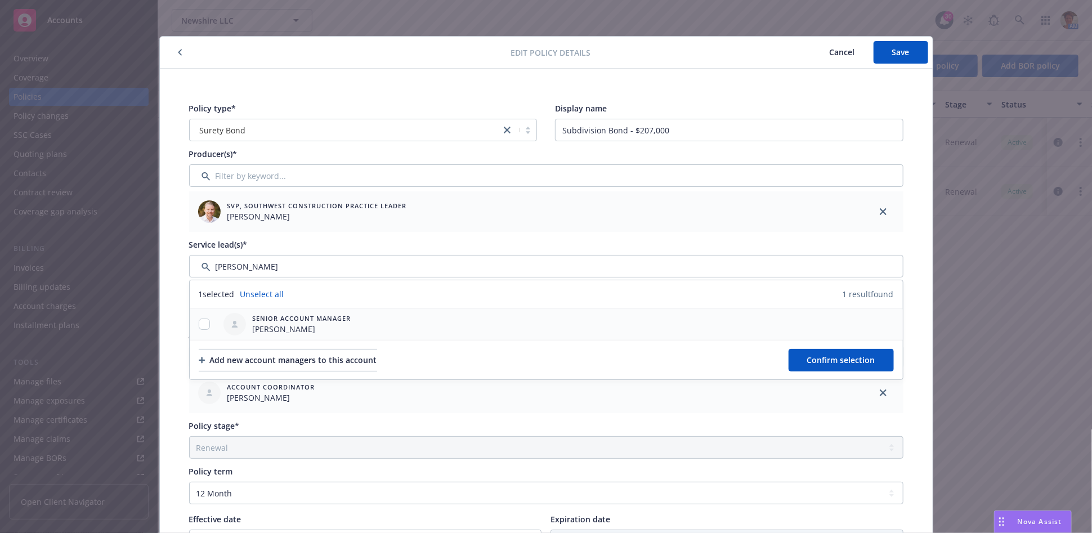
click at [324, 323] on span "[PERSON_NAME]" at bounding box center [302, 329] width 99 height 12
click at [170, 347] on div "Policy type* Surety Bond Display name Subdivision Bond - $207,000 Producer(s)* …" at bounding box center [546, 500] width 773 height 862
click at [276, 271] on input "Filter by keyword..." at bounding box center [546, 266] width 714 height 23
type input "V"
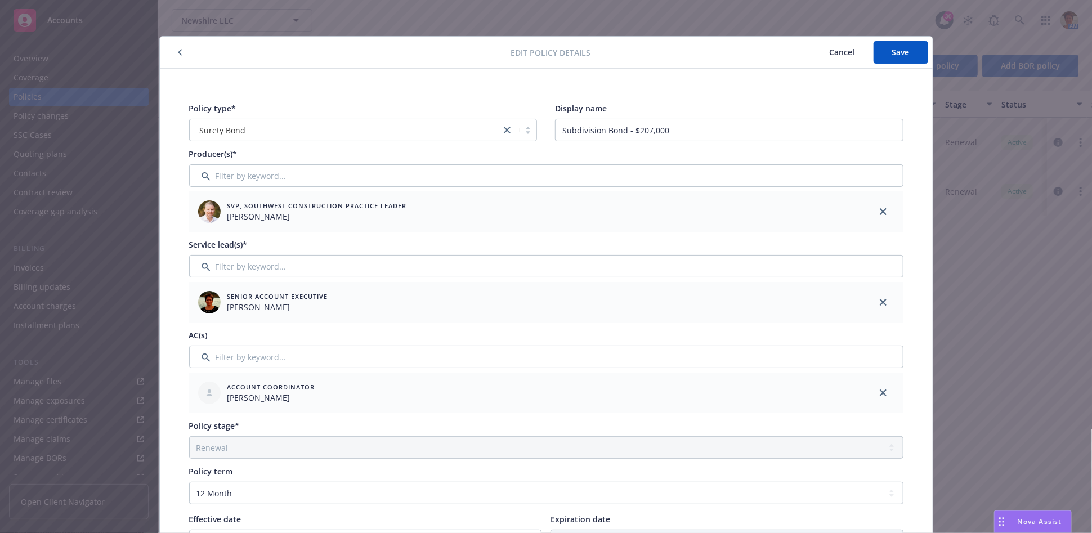
click at [839, 48] on span "Cancel" at bounding box center [842, 52] width 25 height 11
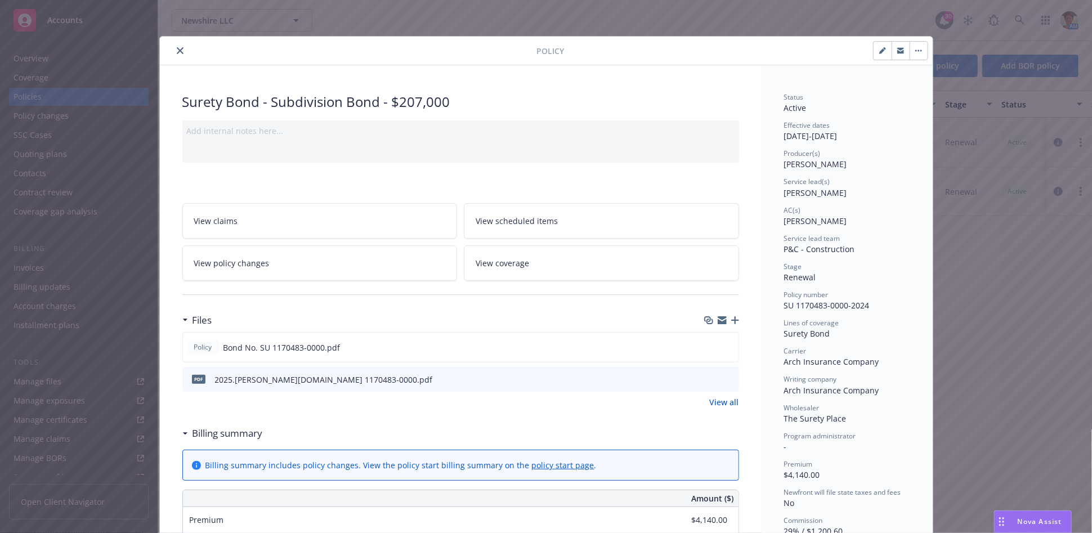
drag, startPoint x: 177, startPoint y: 53, endPoint x: 181, endPoint y: 65, distance: 12.5
click at [177, 53] on icon "close" at bounding box center [180, 50] width 7 height 7
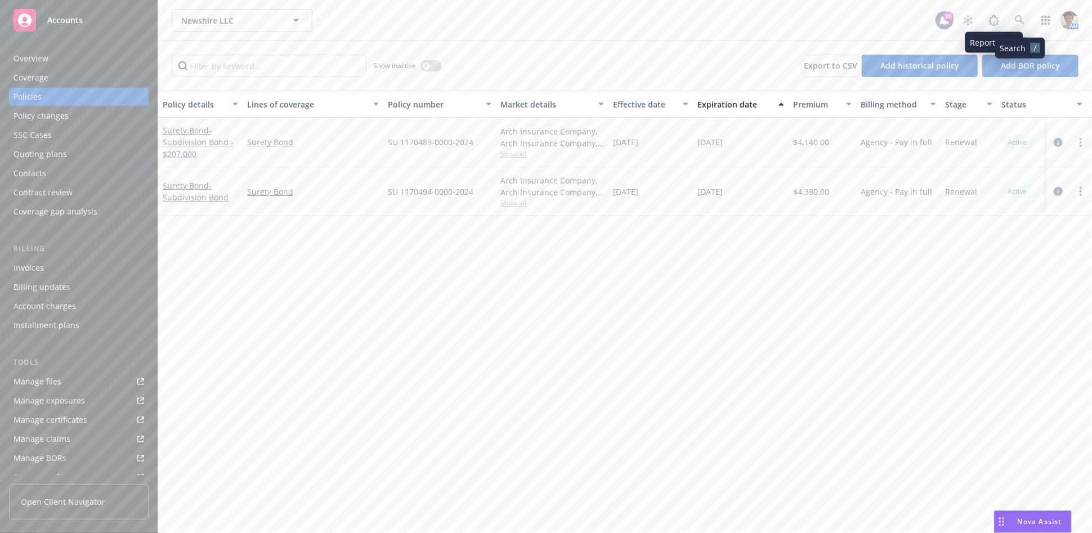
click at [1017, 21] on icon at bounding box center [1020, 20] width 10 height 10
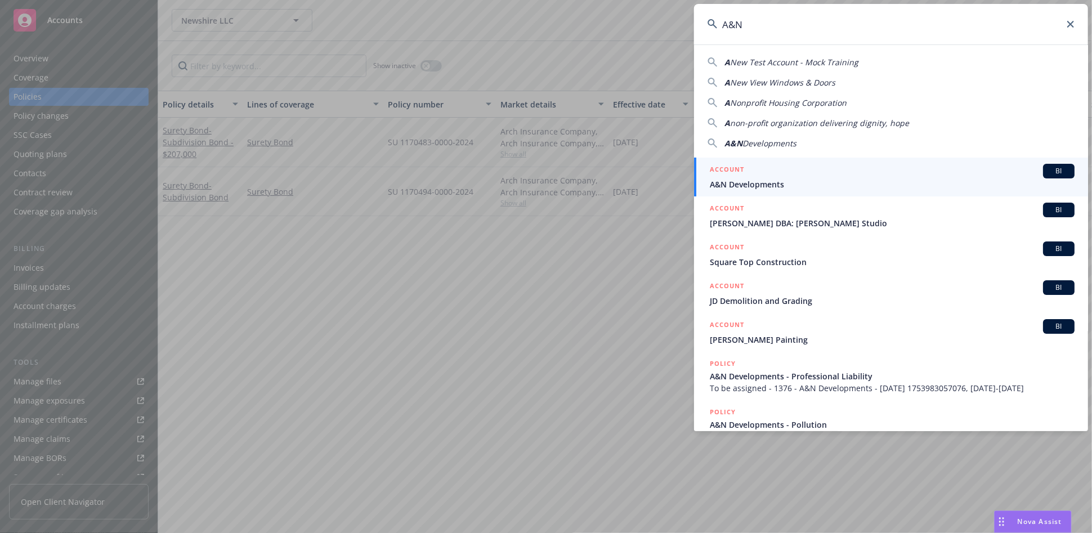
type input "A&N"
click at [822, 178] on span "A&N Developments" at bounding box center [892, 184] width 365 height 12
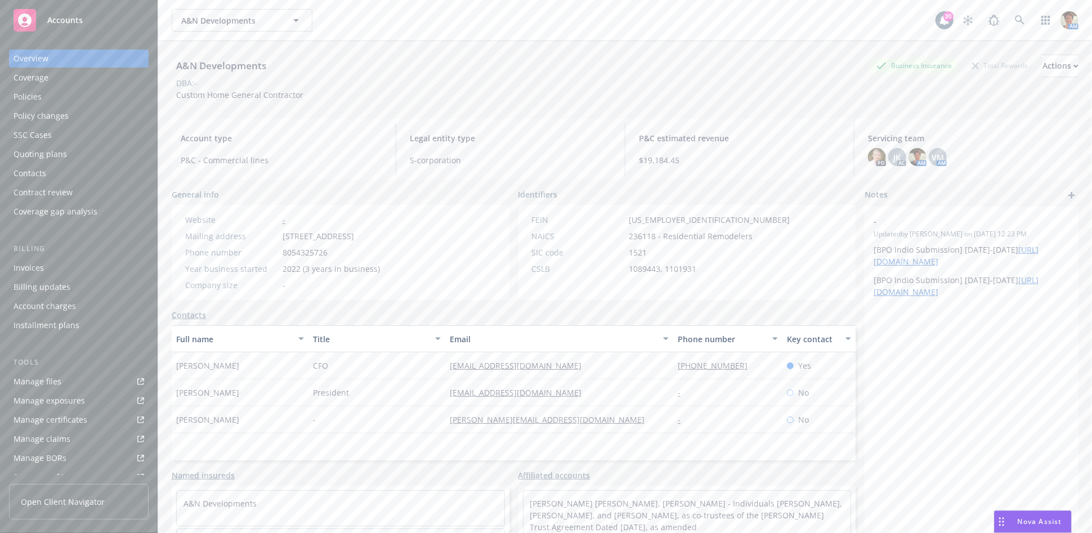
click at [32, 101] on div "Policies" at bounding box center [28, 97] width 28 height 18
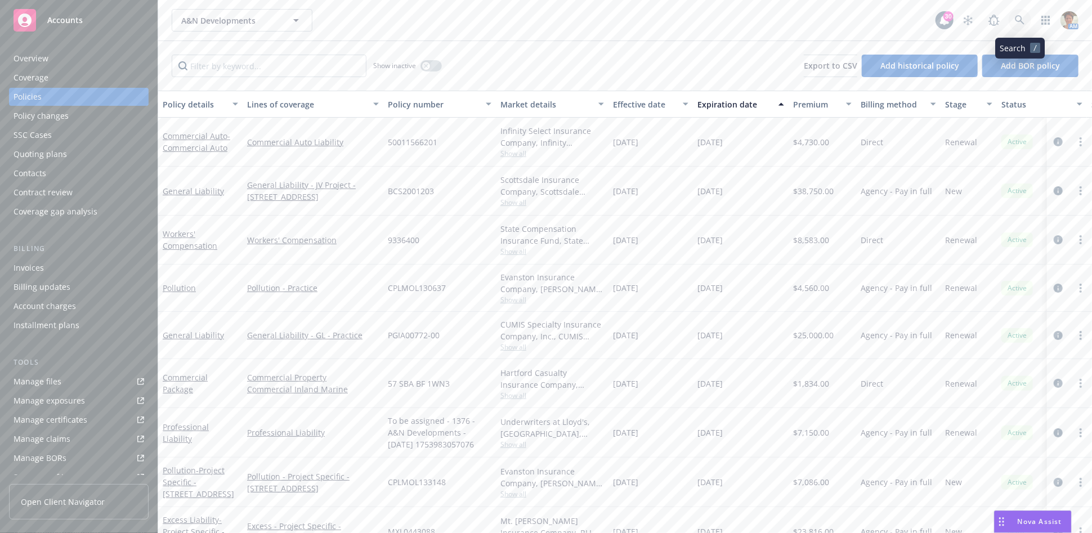
click at [1021, 19] on icon at bounding box center [1020, 20] width 10 height 10
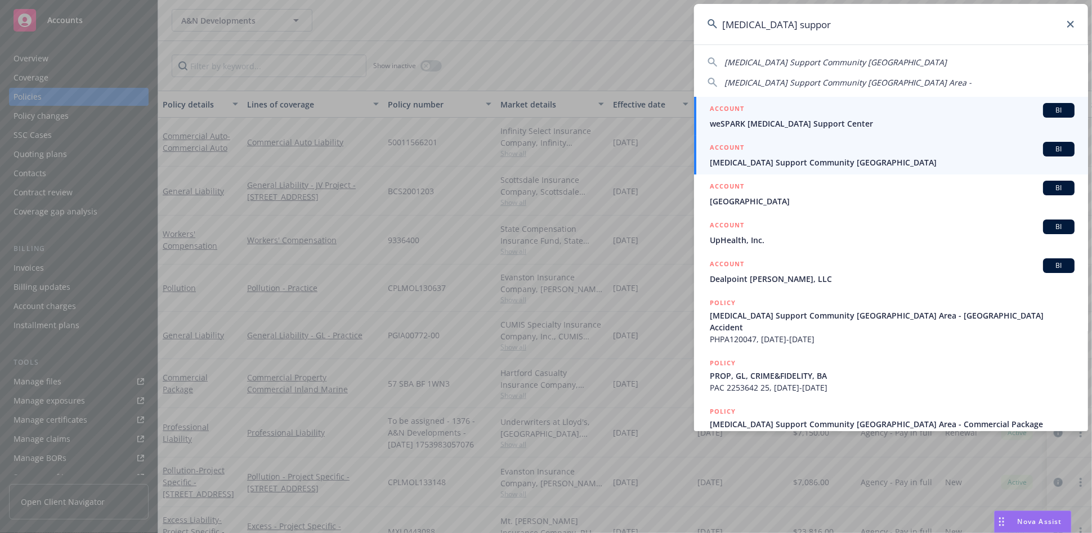
type input "[MEDICAL_DATA] suppor"
click at [758, 165] on span "[MEDICAL_DATA] Support Community [GEOGRAPHIC_DATA]" at bounding box center [892, 162] width 365 height 12
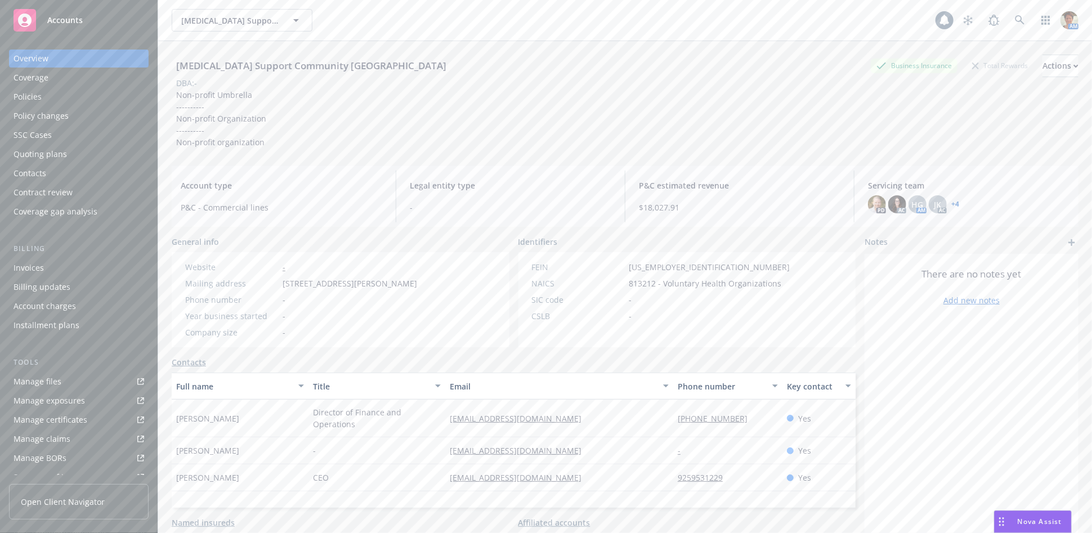
click at [44, 100] on div "Policies" at bounding box center [79, 97] width 131 height 18
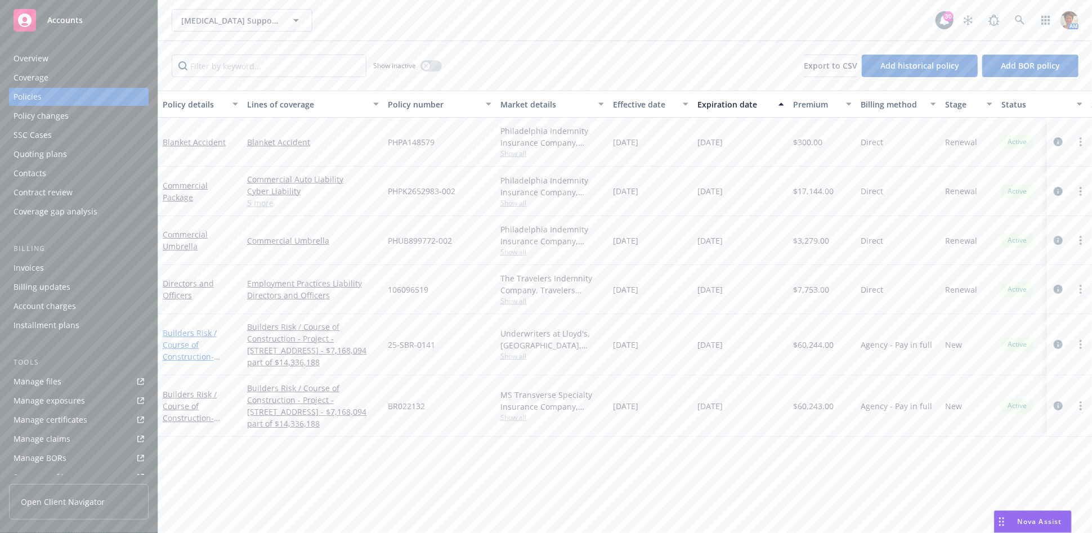
click at [186, 344] on link "Builders Risk / Course of Construction - Project - [STREET_ADDRESS] - $7,168,09…" at bounding box center [199, 369] width 73 height 82
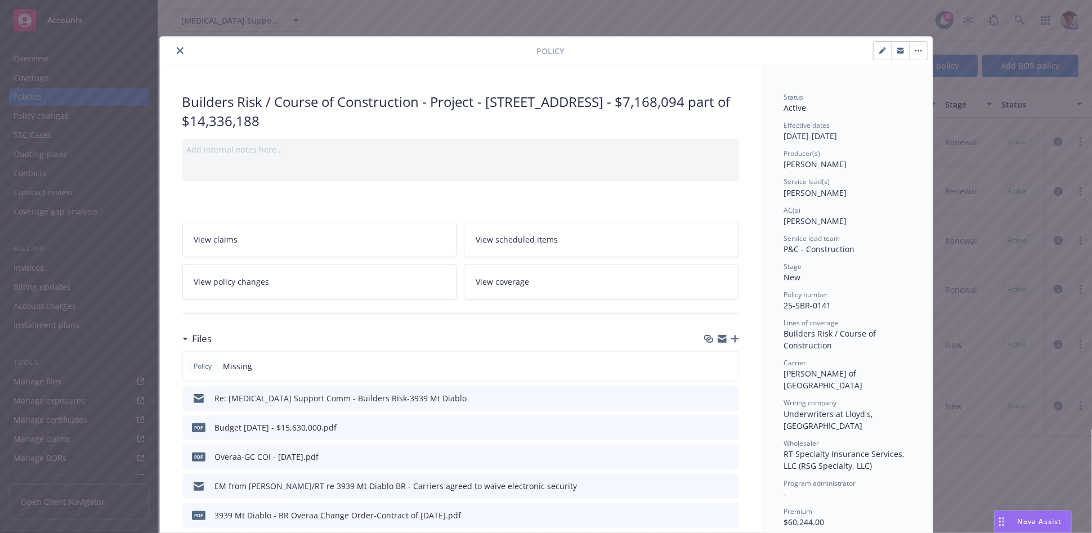
click at [879, 52] on icon "button" at bounding box center [882, 50] width 7 height 7
select select "NEW"
select select "other"
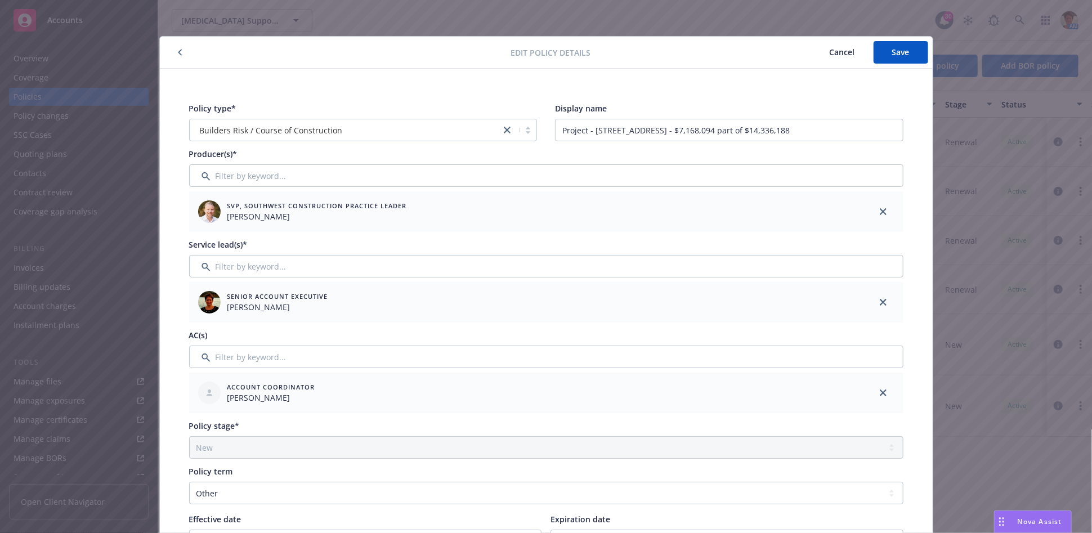
click at [851, 53] on button "Cancel" at bounding box center [842, 52] width 62 height 23
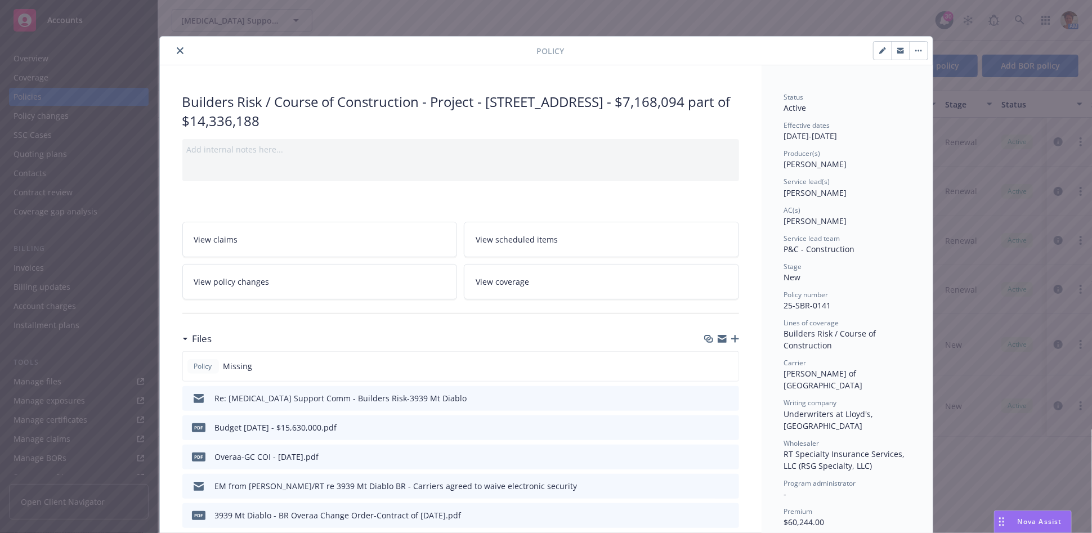
click at [177, 47] on icon "close" at bounding box center [180, 50] width 7 height 7
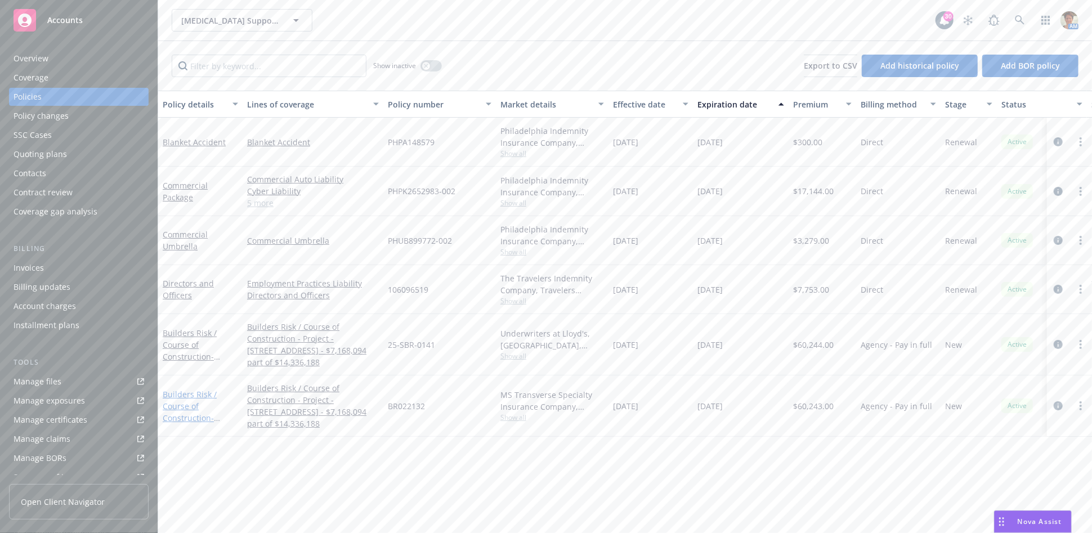
click at [163, 416] on link "Builders Risk / Course of Construction - Project - [STREET_ADDRESS] - $7,168,09…" at bounding box center [199, 430] width 73 height 82
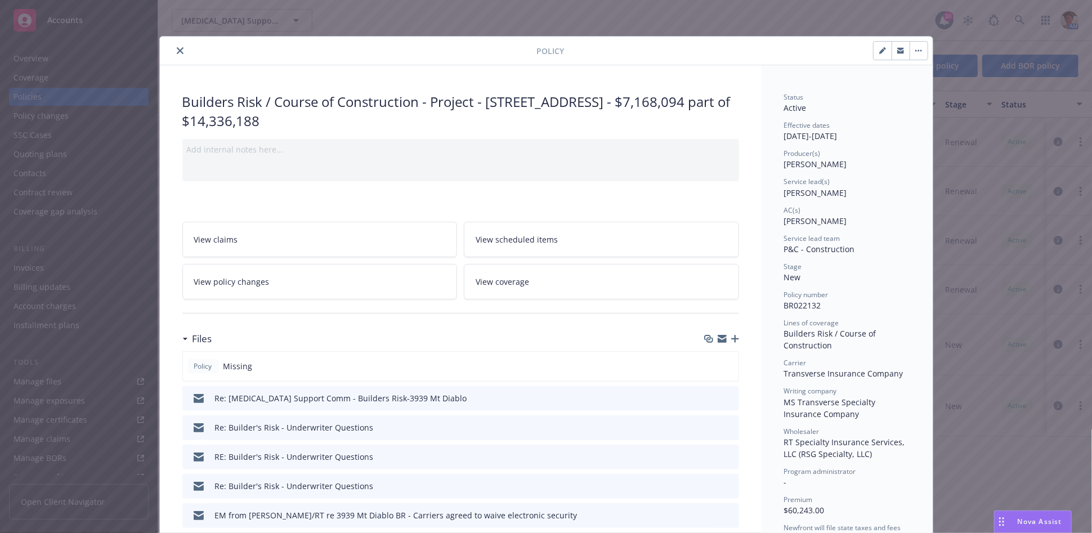
click at [879, 47] on icon "button" at bounding box center [882, 50] width 7 height 7
select select "NEW"
select select "other"
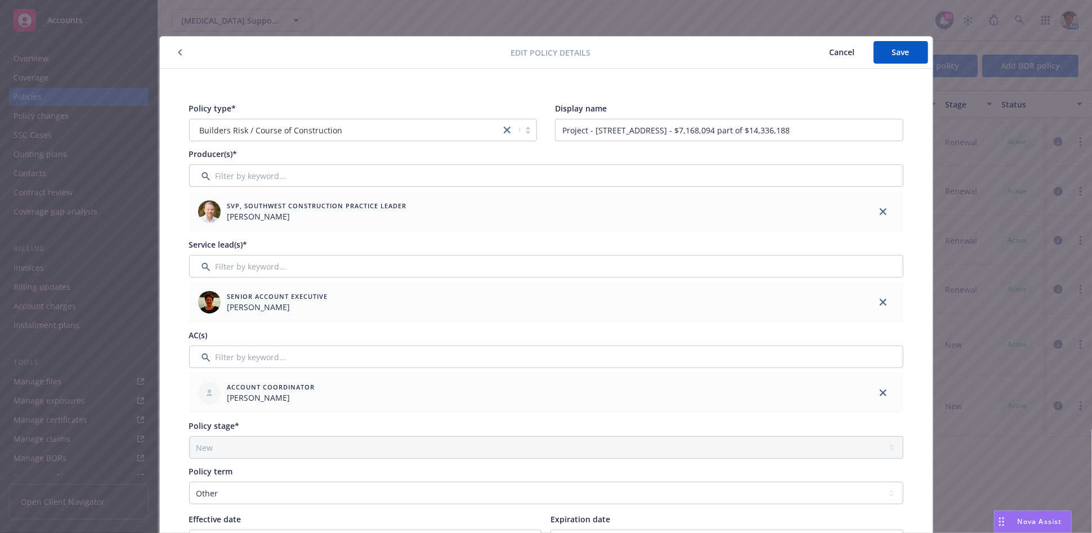
drag, startPoint x: 828, startPoint y: 57, endPoint x: 862, endPoint y: 58, distance: 33.8
click at [830, 57] on span "Cancel" at bounding box center [842, 52] width 25 height 11
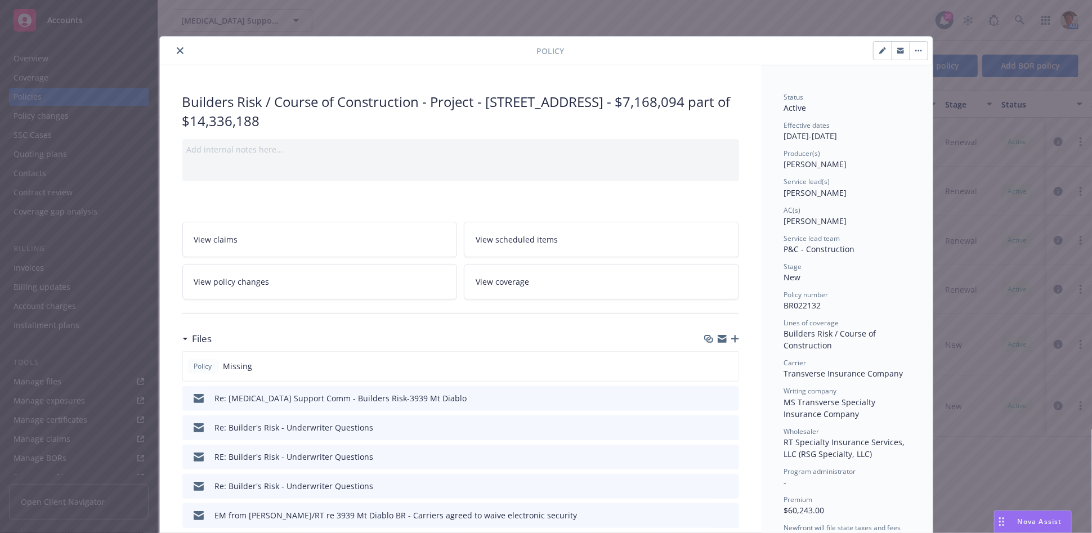
click at [883, 48] on icon "button" at bounding box center [884, 48] width 3 height 3
select select "NEW"
select select "other"
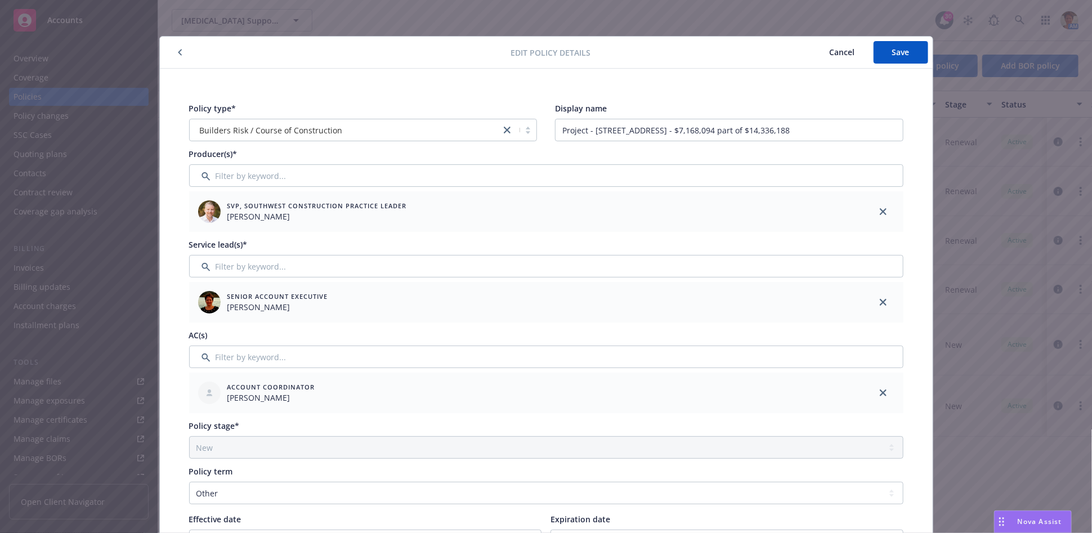
click at [845, 53] on span "Cancel" at bounding box center [842, 52] width 25 height 11
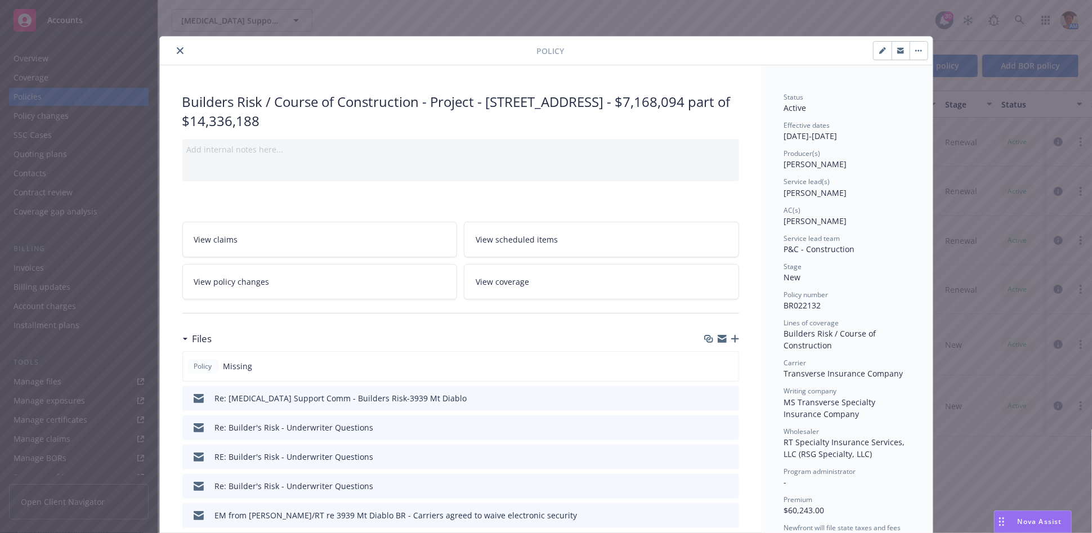
click at [177, 52] on icon "close" at bounding box center [180, 50] width 7 height 7
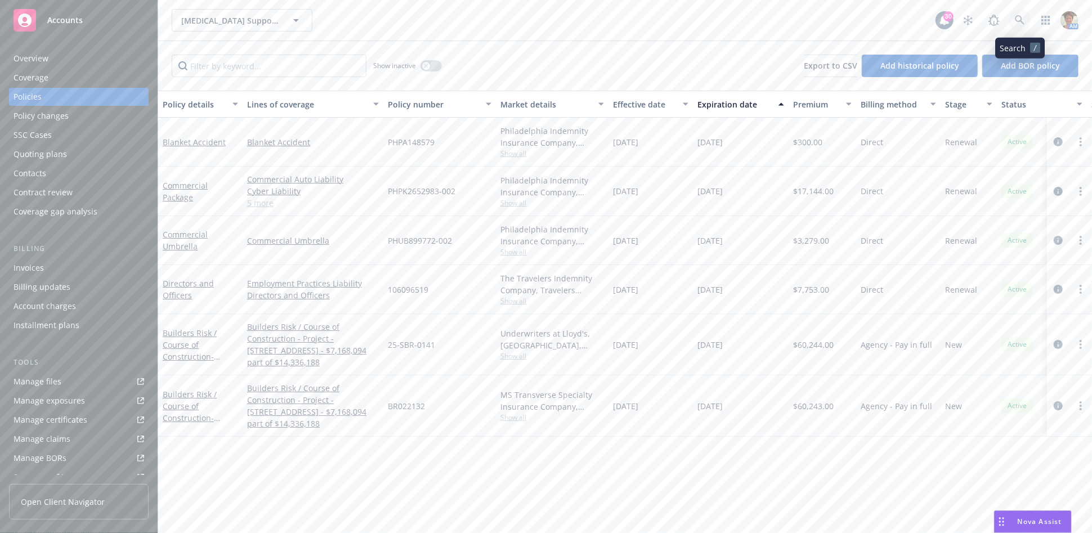
click at [1021, 25] on link at bounding box center [1020, 20] width 23 height 23
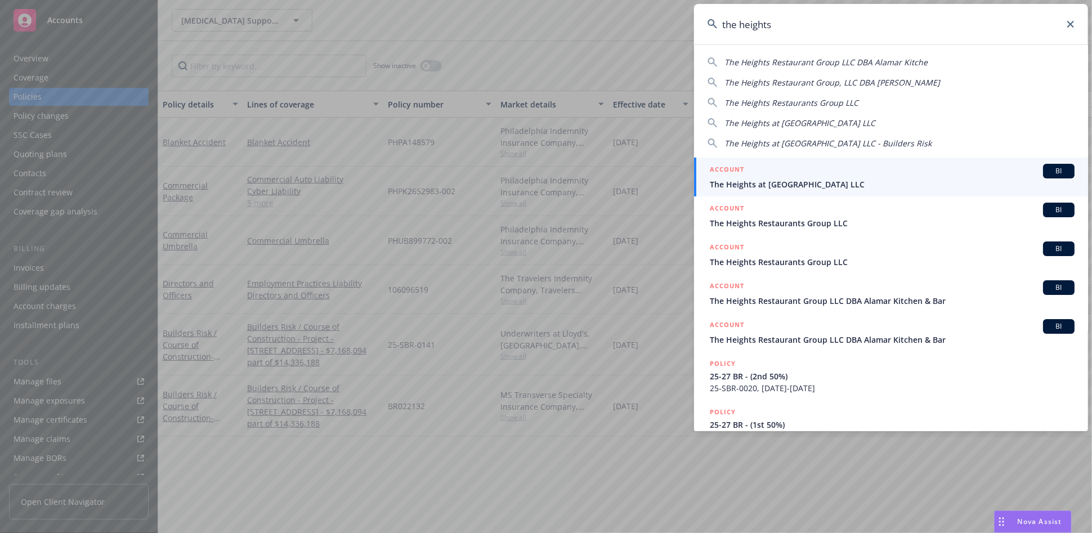
type input "the heights"
click at [791, 170] on div "ACCOUNT BI" at bounding box center [892, 171] width 365 height 15
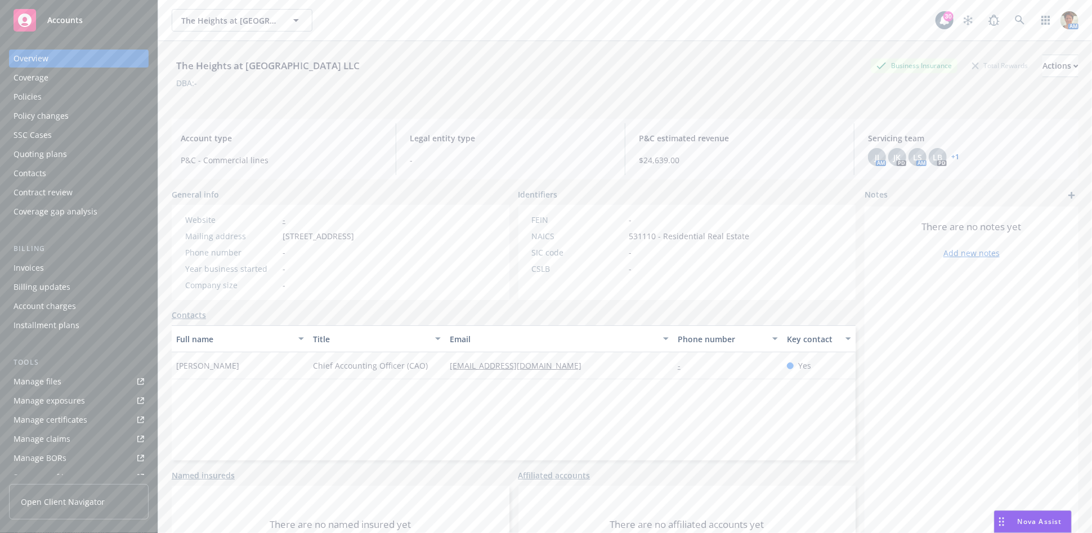
click at [42, 107] on div "Policy changes" at bounding box center [41, 116] width 55 height 18
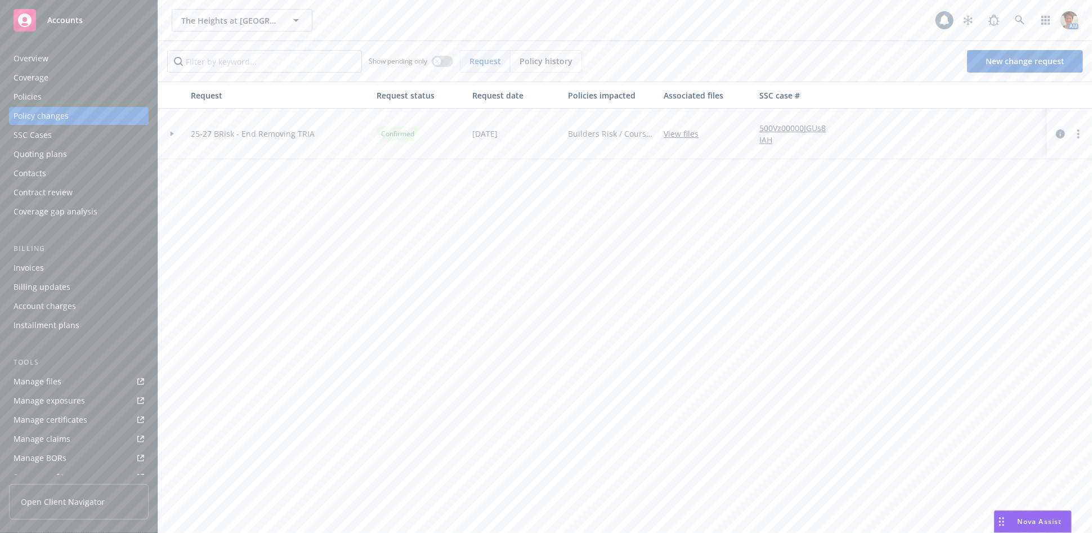
click at [48, 98] on div "Policies" at bounding box center [79, 97] width 131 height 18
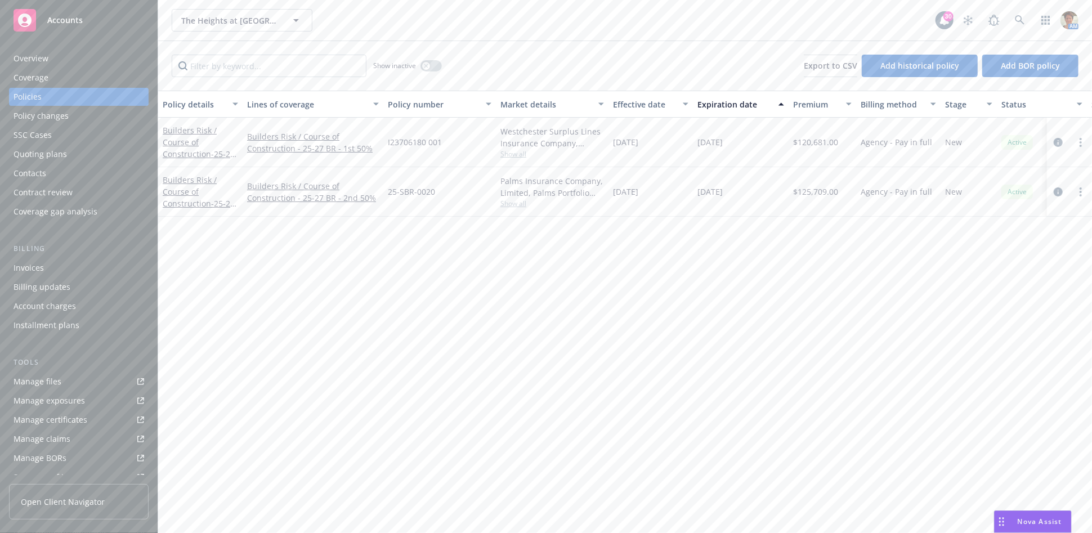
scroll to position [187, 0]
click at [61, 395] on div "Service team" at bounding box center [79, 402] width 131 height 18
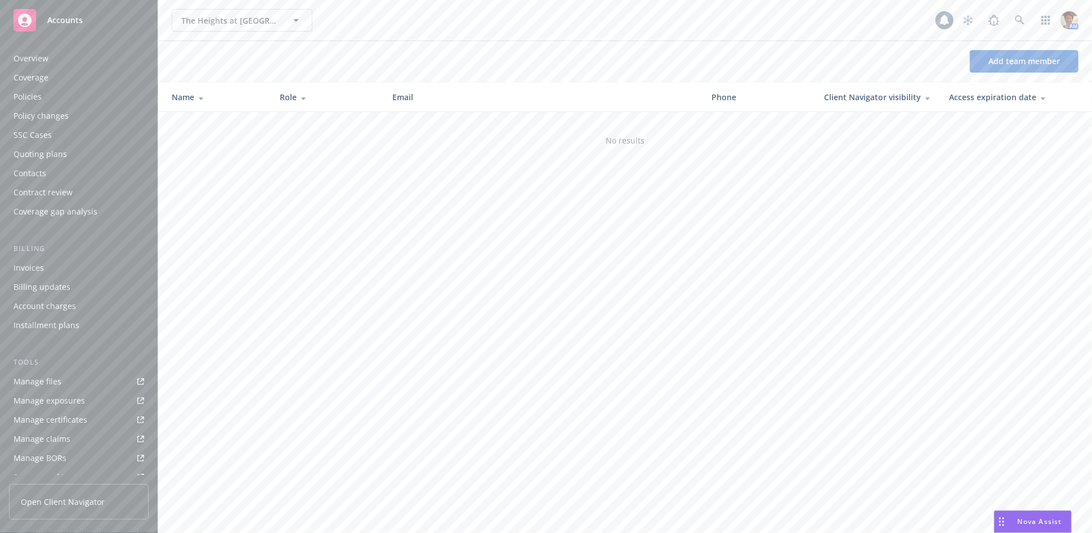
scroll to position [199, 0]
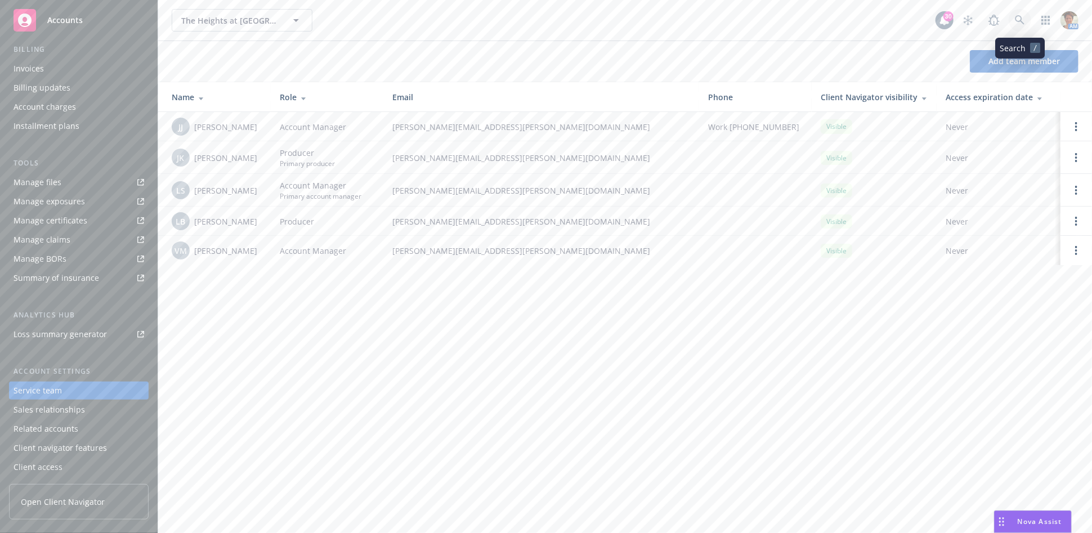
click at [1024, 20] on icon at bounding box center [1020, 20] width 10 height 10
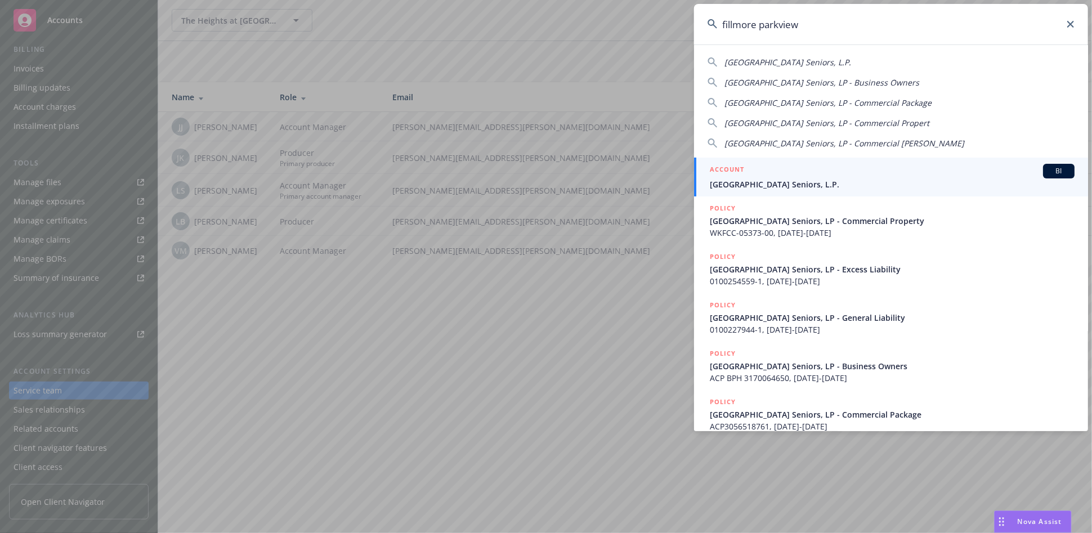
type input "fillmore parkview"
click at [777, 173] on div "ACCOUNT BI" at bounding box center [892, 171] width 365 height 15
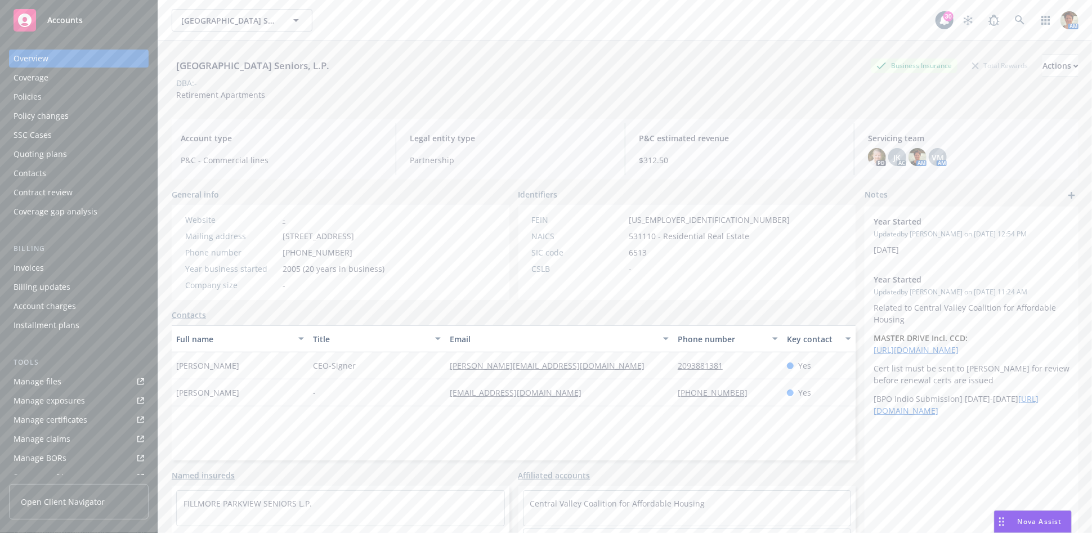
click at [48, 93] on div "Policies" at bounding box center [79, 97] width 131 height 18
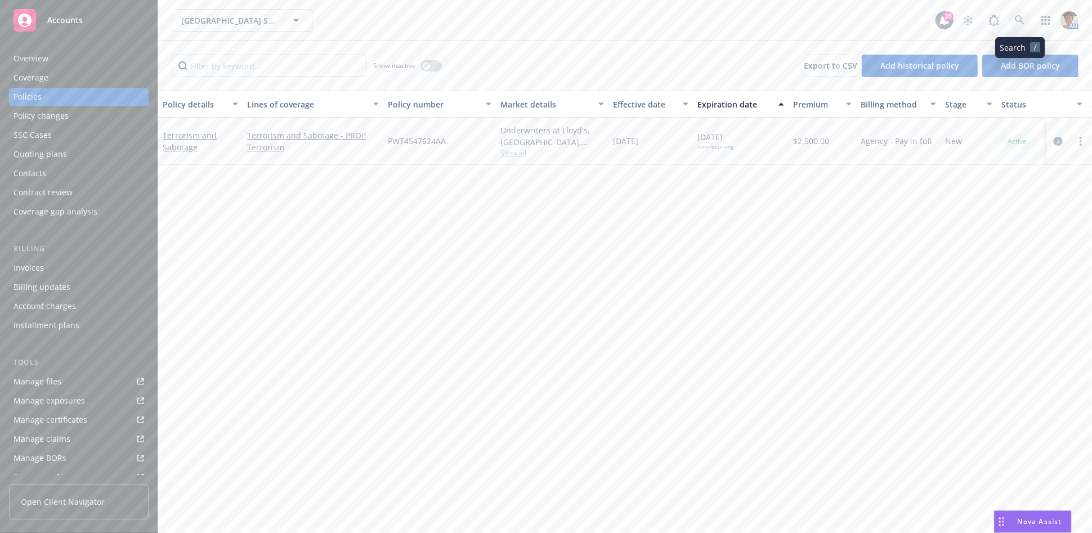
click at [1022, 22] on icon at bounding box center [1020, 20] width 10 height 10
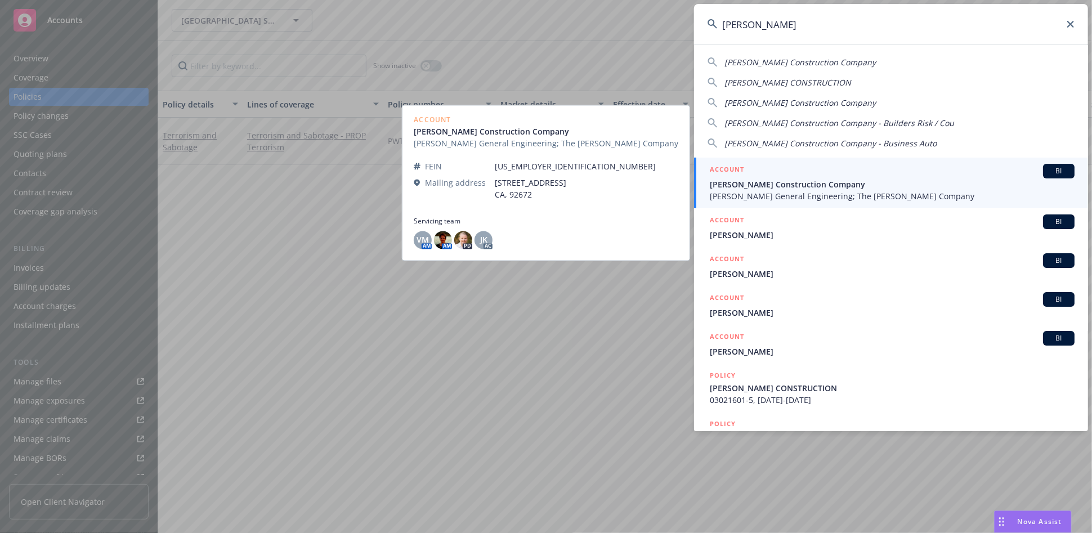
type input "[PERSON_NAME]"
click at [755, 171] on div "ACCOUNT BI" at bounding box center [892, 171] width 365 height 15
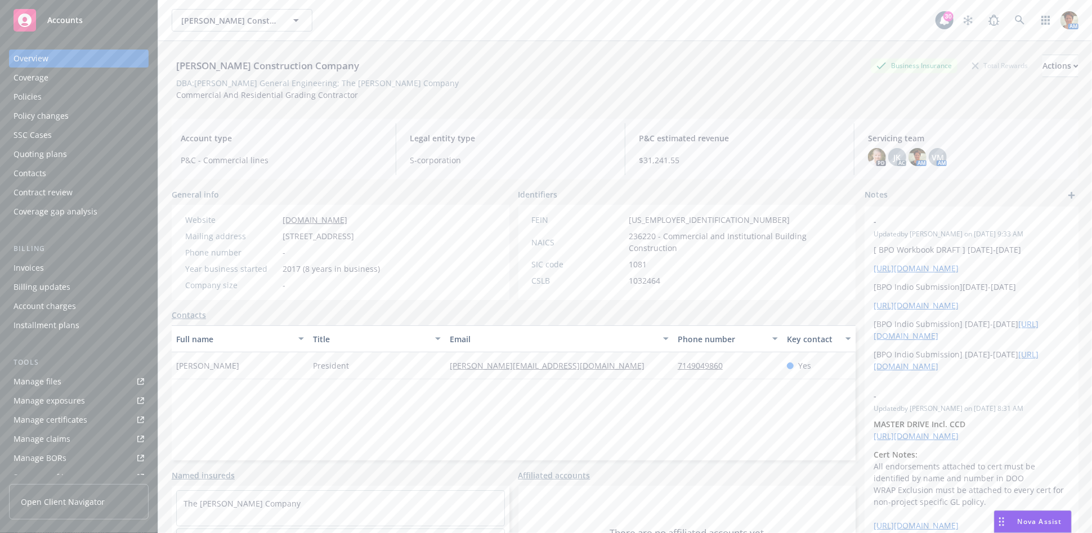
click at [46, 99] on div "Policies" at bounding box center [79, 97] width 131 height 18
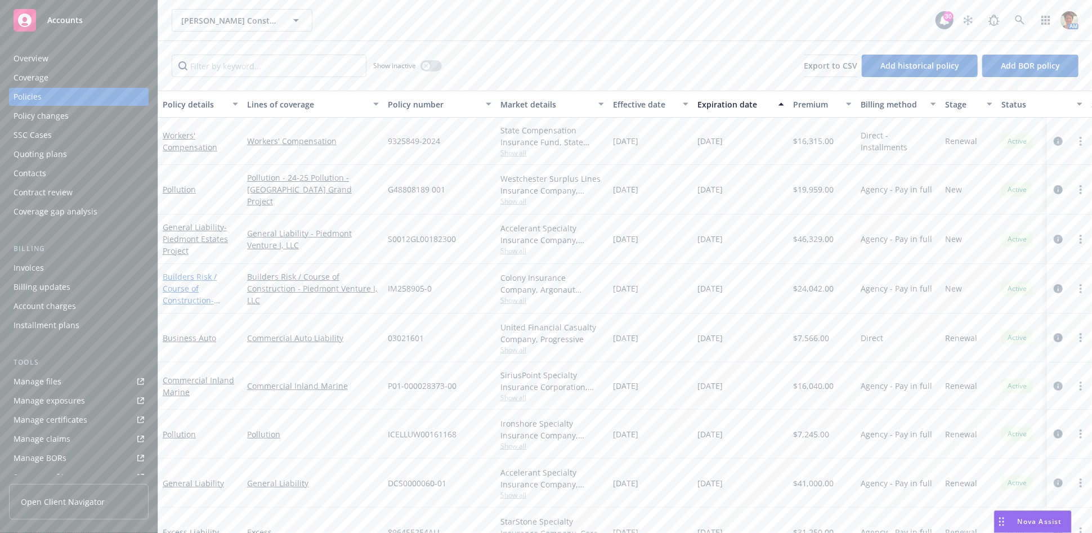
click at [195, 289] on link "Builders Risk / Course of Construction - Piedmont Park Estates-8, LLC" at bounding box center [198, 300] width 71 height 58
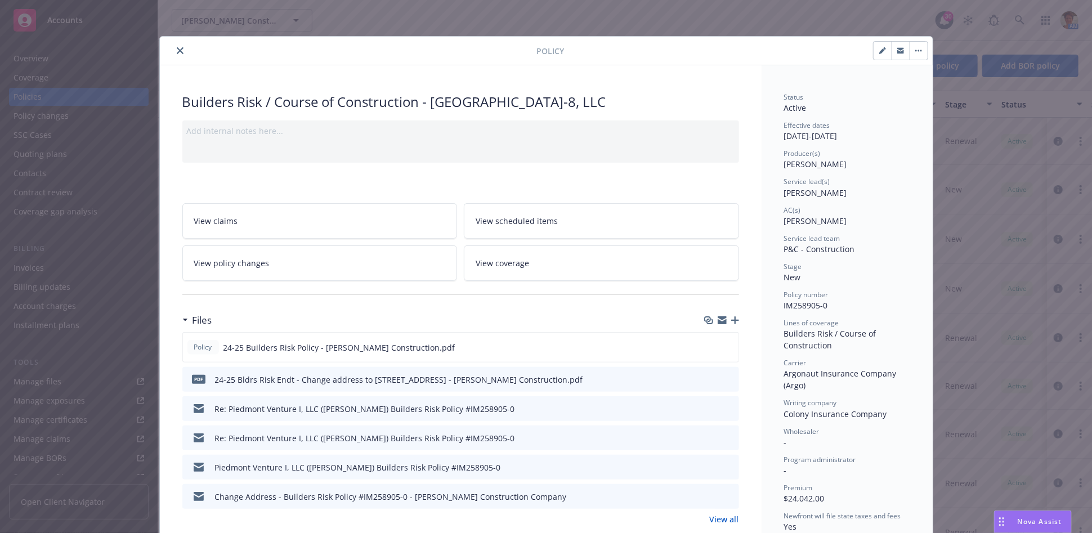
click at [881, 52] on button "button" at bounding box center [883, 51] width 18 height 18
select select "NEW"
select select "other"
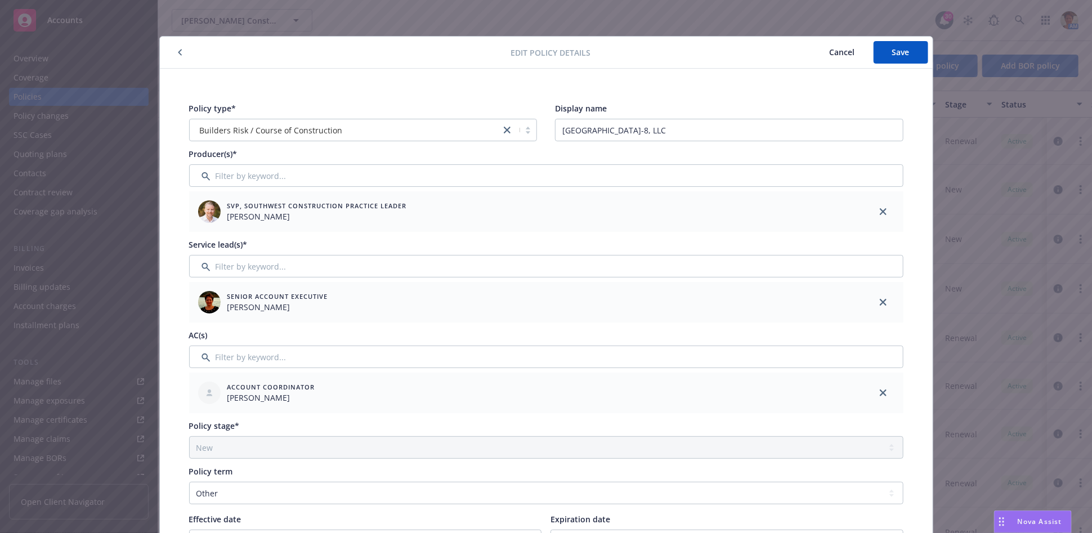
click at [833, 58] on button "Cancel" at bounding box center [842, 52] width 62 height 23
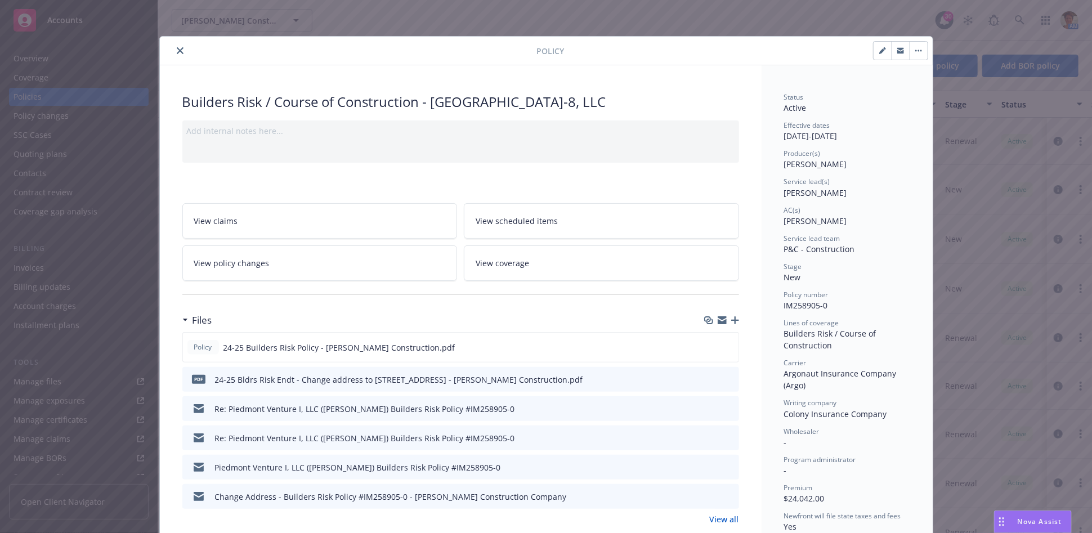
click at [177, 50] on icon "close" at bounding box center [180, 50] width 7 height 7
